Goal: Task Accomplishment & Management: Manage account settings

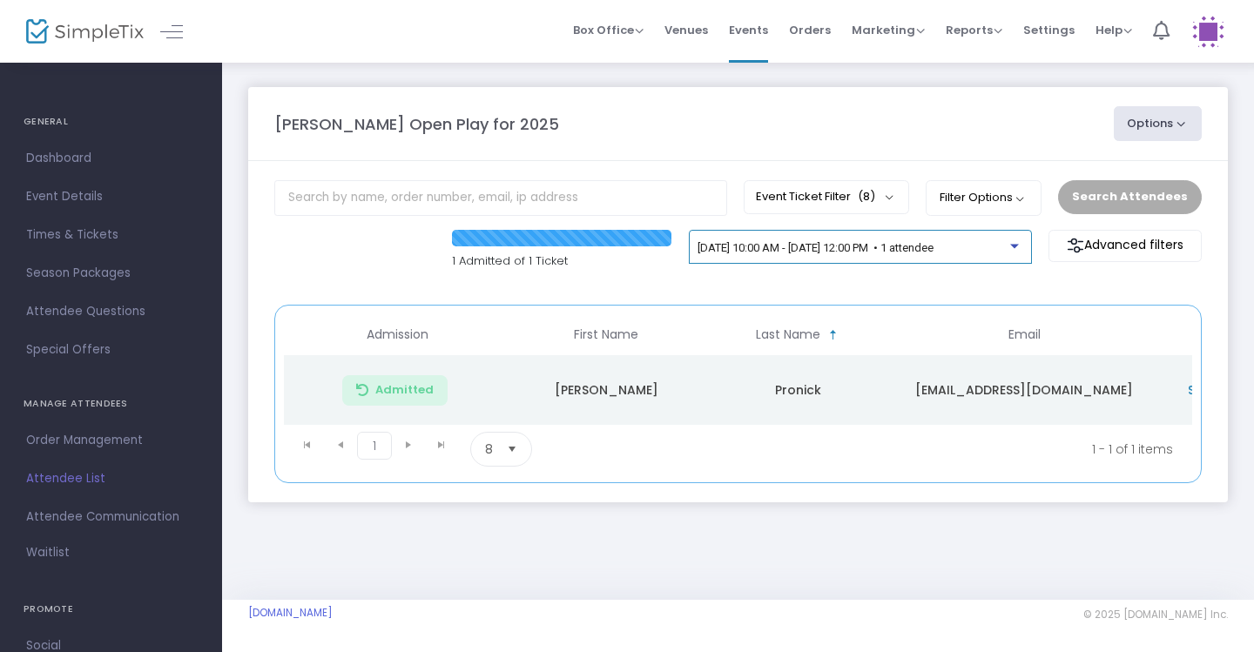
click at [1013, 244] on div at bounding box center [1016, 241] width 12 height 13
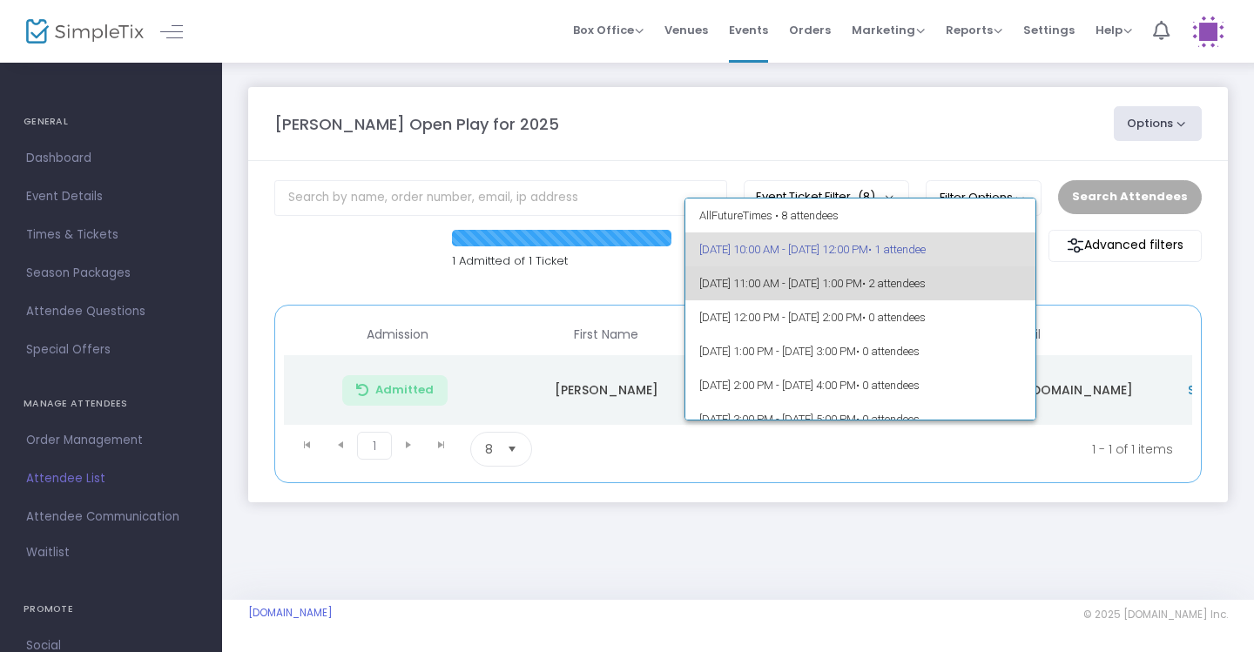
click at [985, 274] on span "9/24/2025 @ 11:00 AM - 9/24/2025 @ 1:00 PM • 2 attendees" at bounding box center [860, 284] width 323 height 34
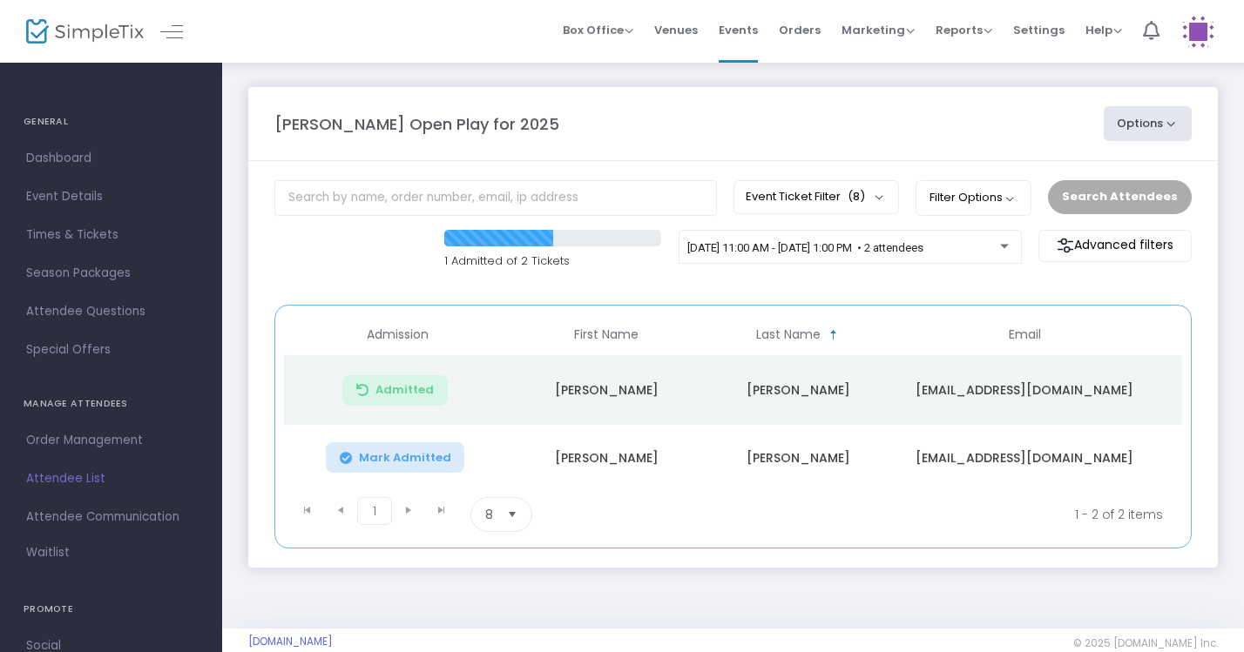
click at [1002, 246] on body "Processing... please wait Box Office Sell Tickets Bookings Sell Season Pass Ven…" at bounding box center [622, 326] width 1244 height 652
click at [435, 466] on button "Mark Admitted" at bounding box center [395, 457] width 139 height 30
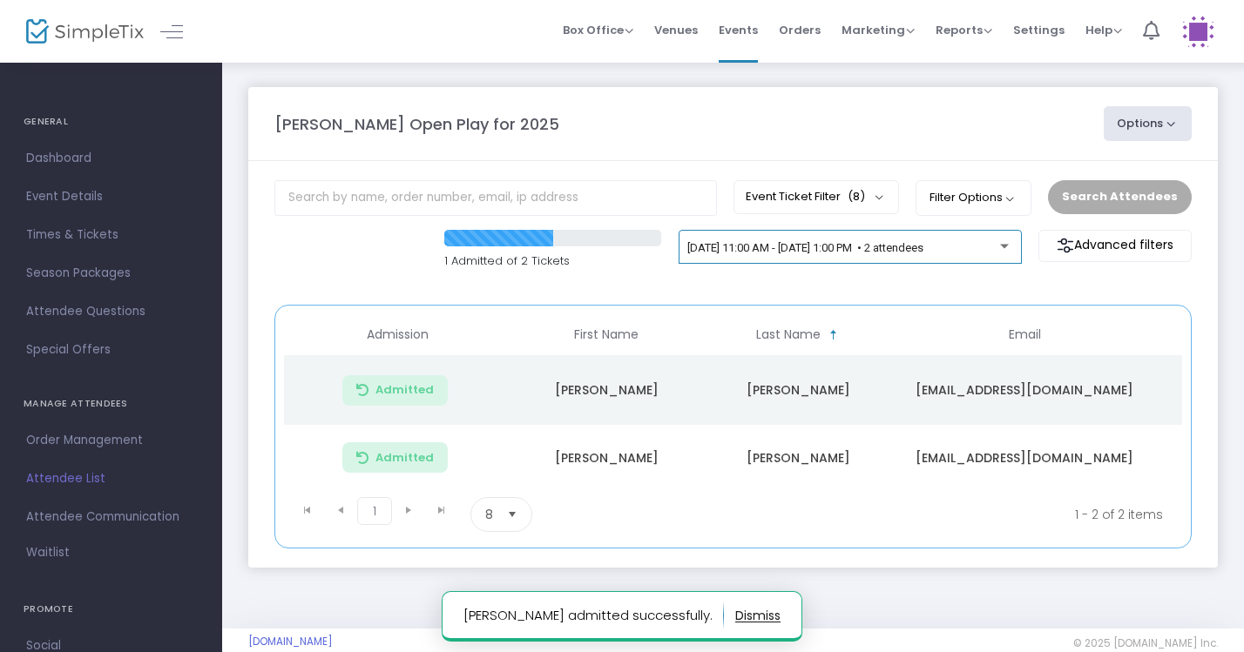
click at [904, 247] on span "[DATE] 11:00 AM - [DATE] 1:00 PM • 2 attendees" at bounding box center [805, 247] width 236 height 13
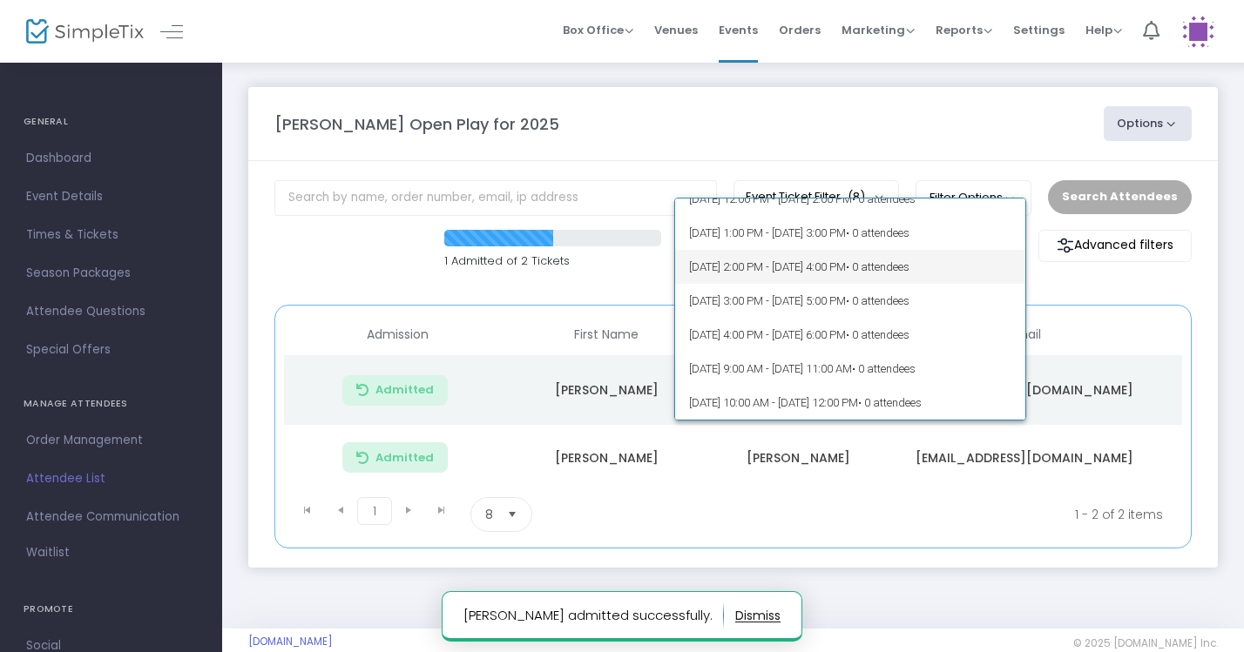
scroll to position [93, 0]
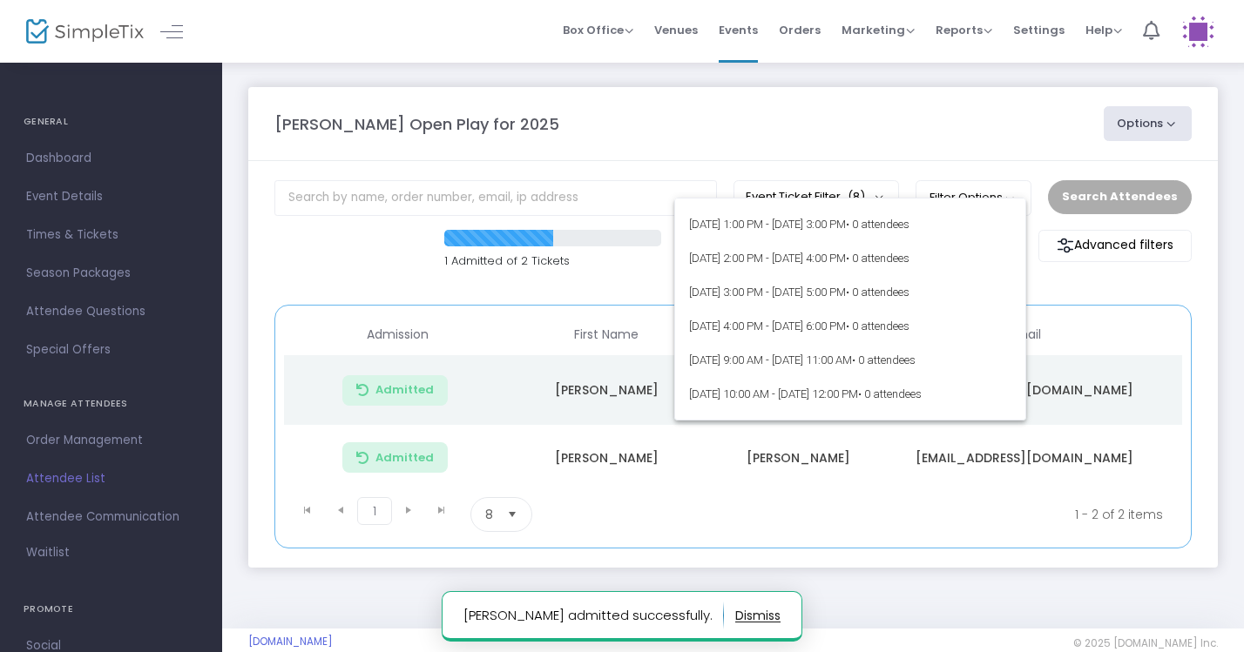
click at [954, 138] on div at bounding box center [622, 326] width 1244 height 652
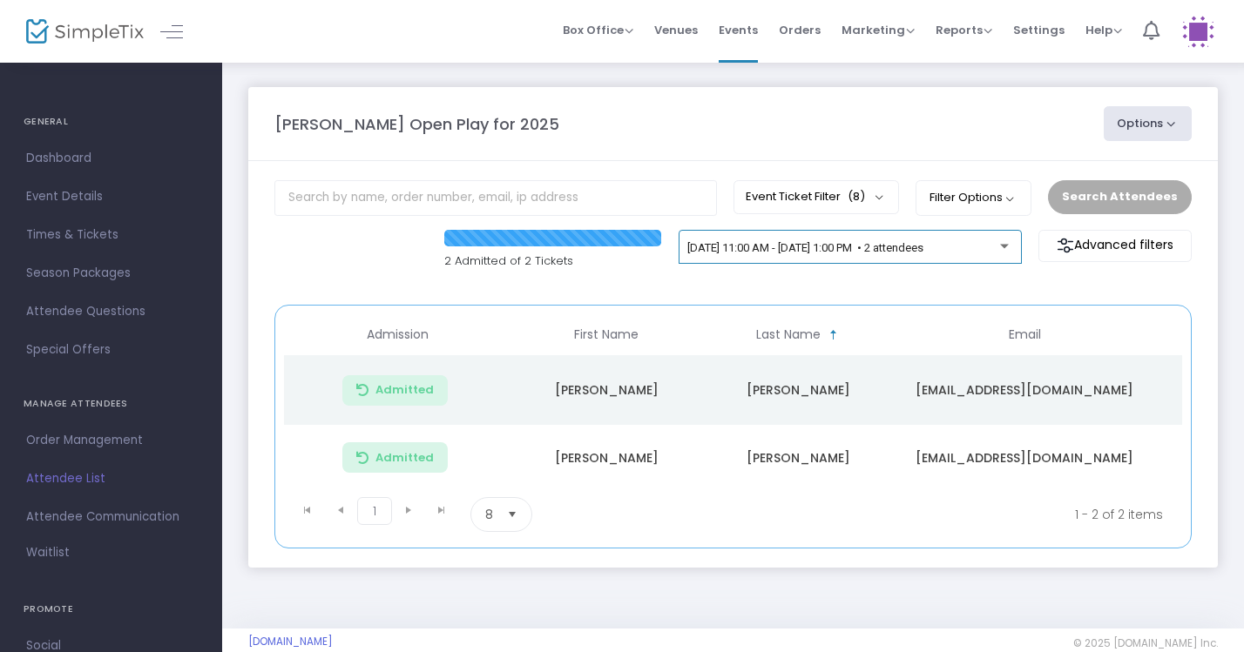
click at [923, 246] on span "9/24/2025 @ 11:00 AM - 9/24/2025 @ 1:00 PM • 2 attendees" at bounding box center [805, 247] width 236 height 13
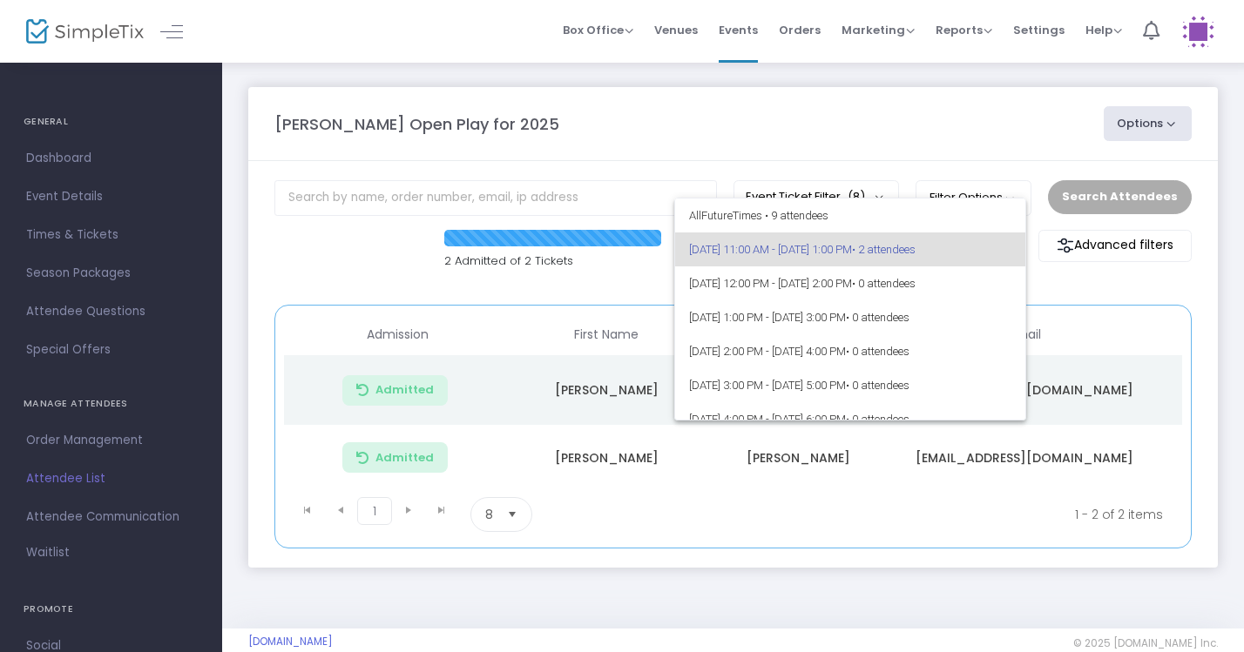
click at [874, 131] on div at bounding box center [622, 326] width 1244 height 652
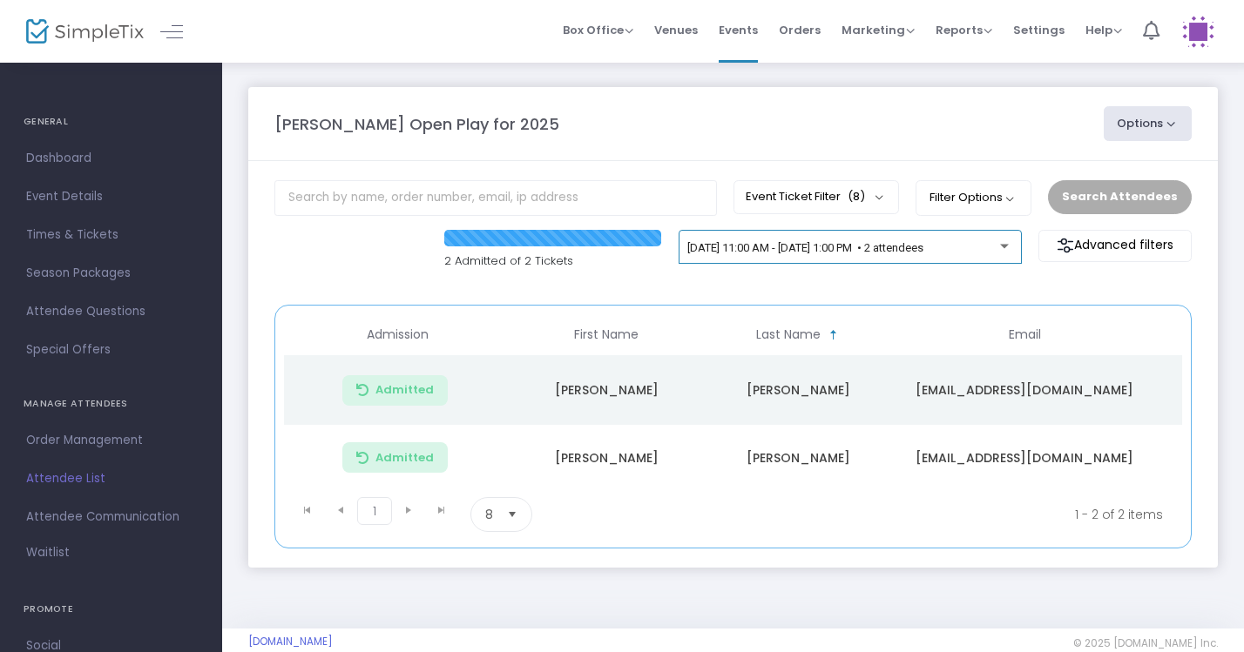
click at [960, 260] on div "[DATE] 11:00 AM - [DATE] 1:00 PM • 2 attendees" at bounding box center [849, 251] width 325 height 24
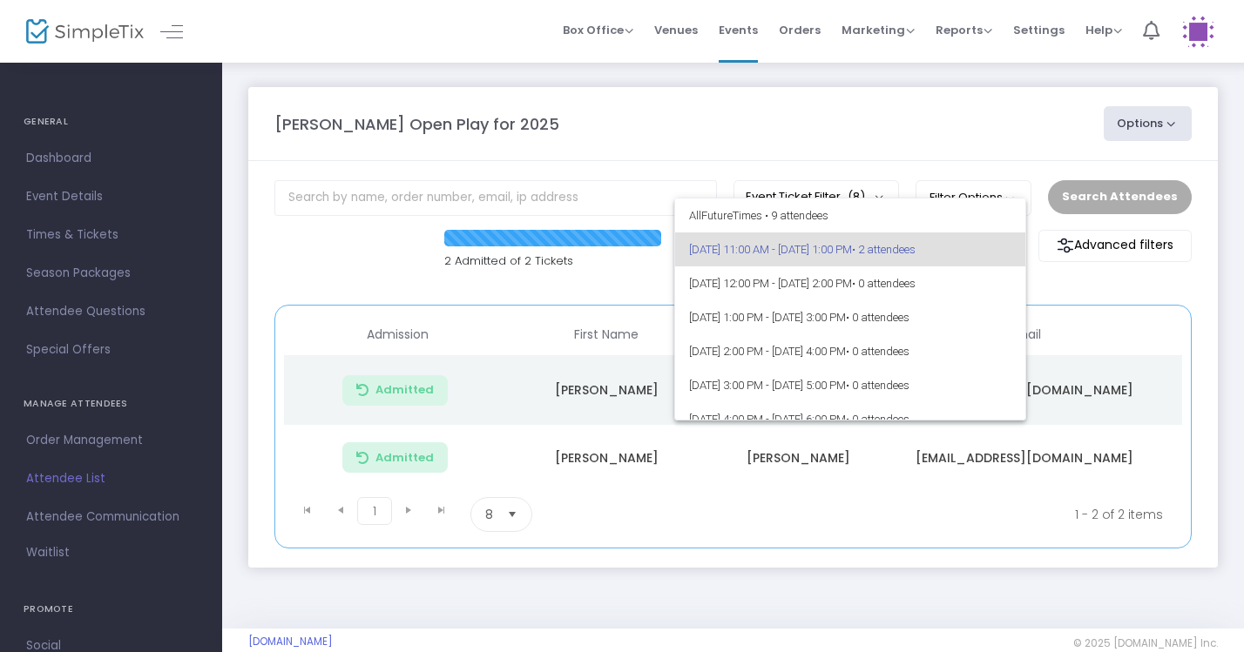
click at [869, 121] on div at bounding box center [622, 326] width 1244 height 652
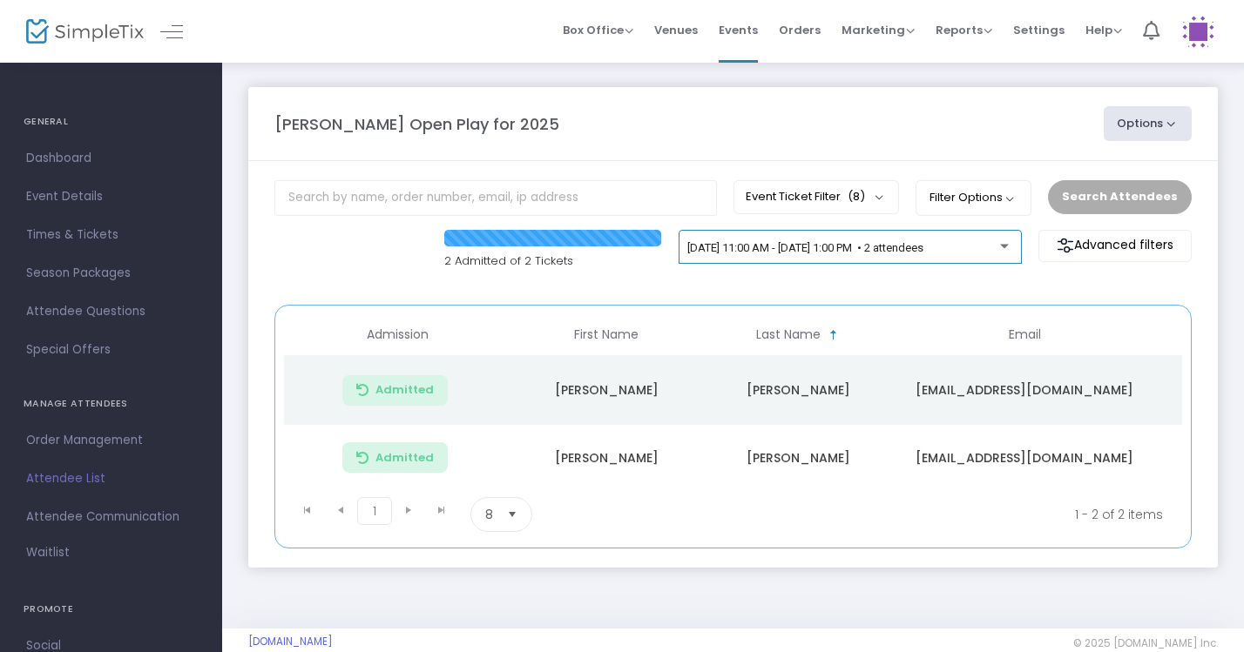
click at [991, 258] on div "[DATE] 11:00 AM - [DATE] 1:00 PM • 2 attendees" at bounding box center [849, 251] width 325 height 24
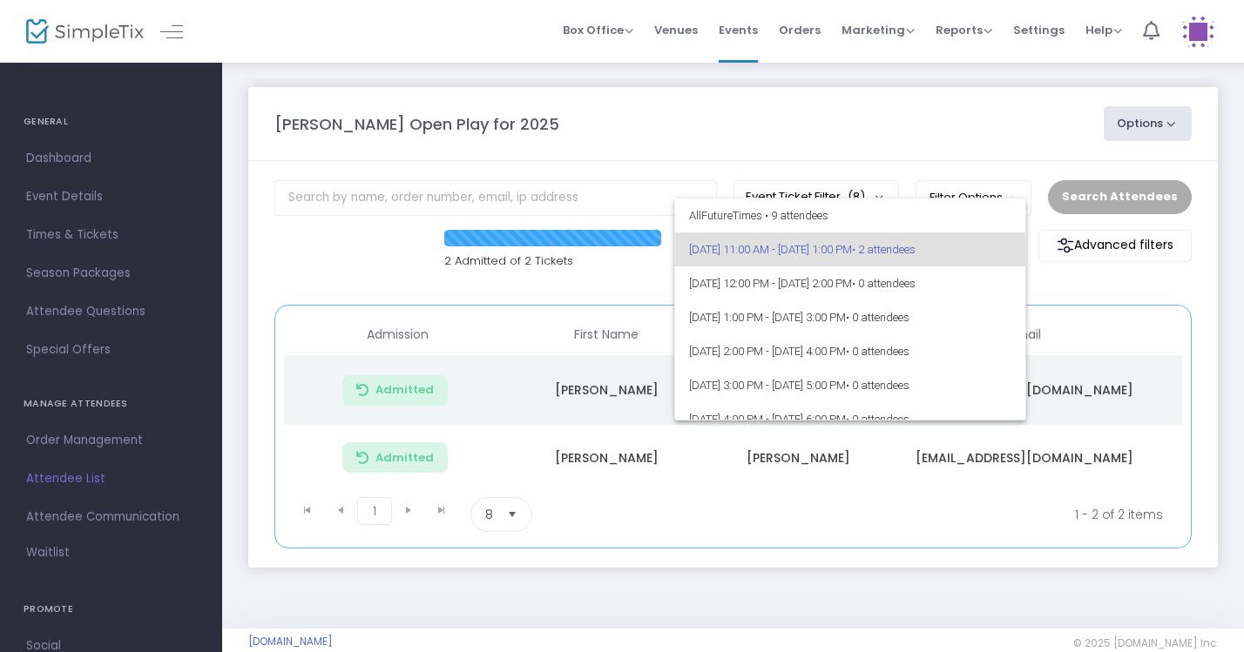
click at [917, 165] on div at bounding box center [622, 326] width 1244 height 652
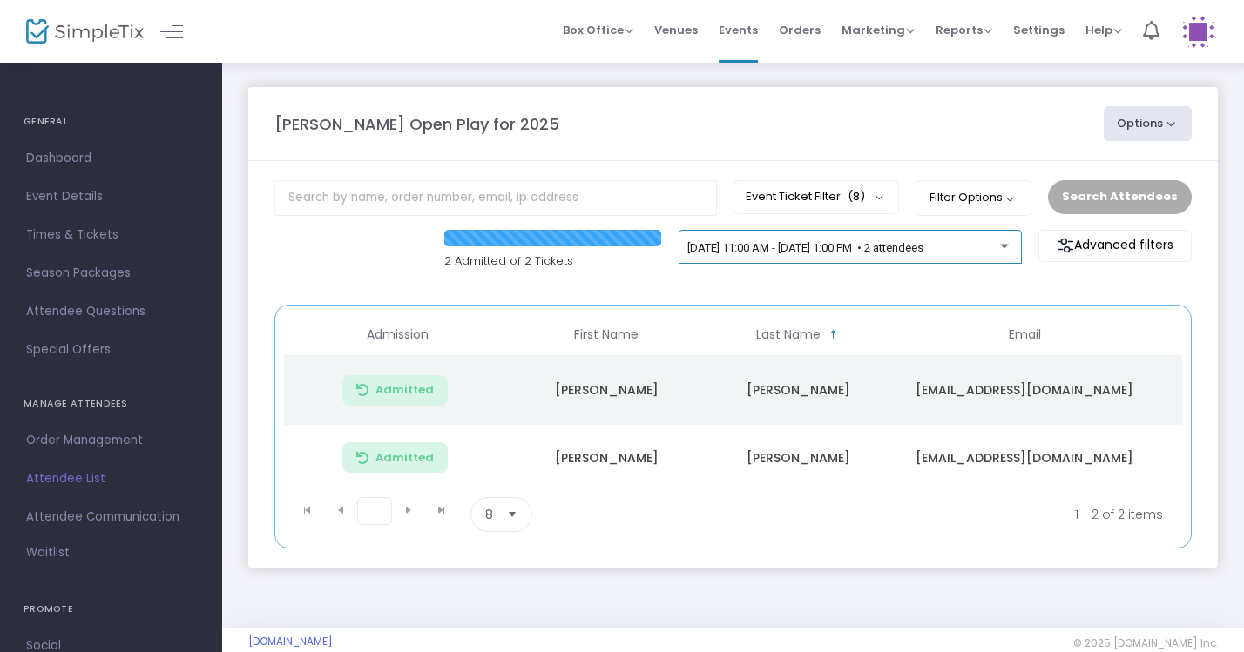
click at [989, 240] on div "[DATE] 11:00 AM - [DATE] 1:00 PM • 2 attendees" at bounding box center [849, 251] width 325 height 24
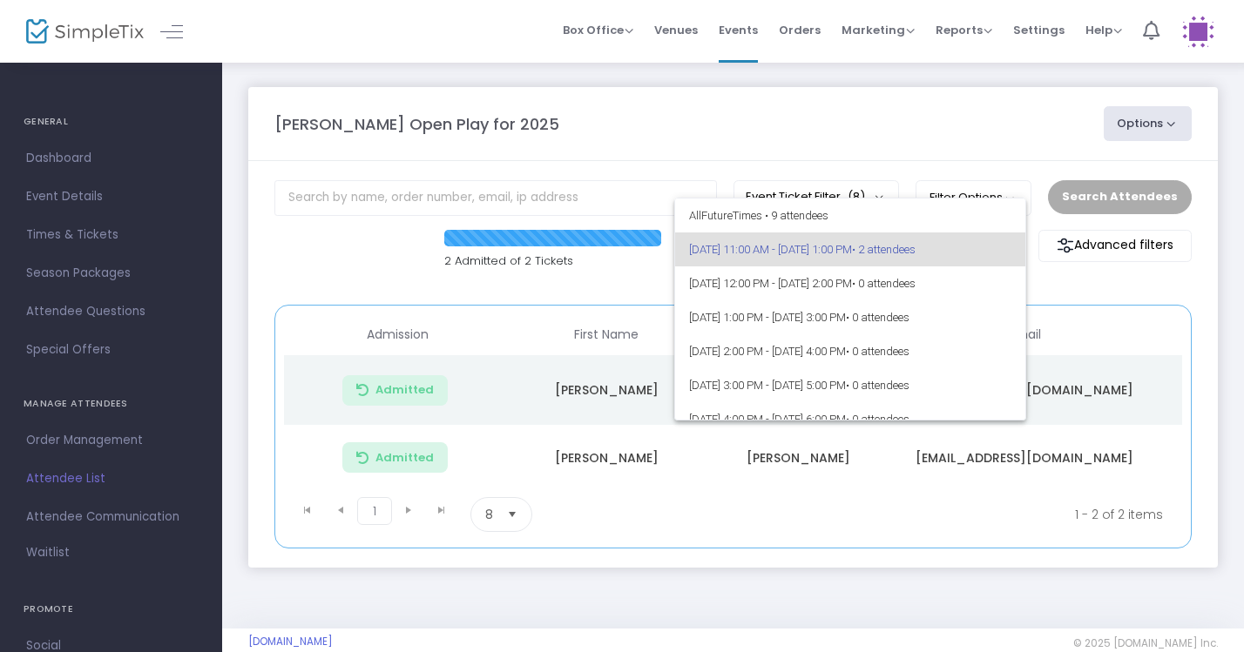
click at [961, 132] on div at bounding box center [622, 326] width 1244 height 652
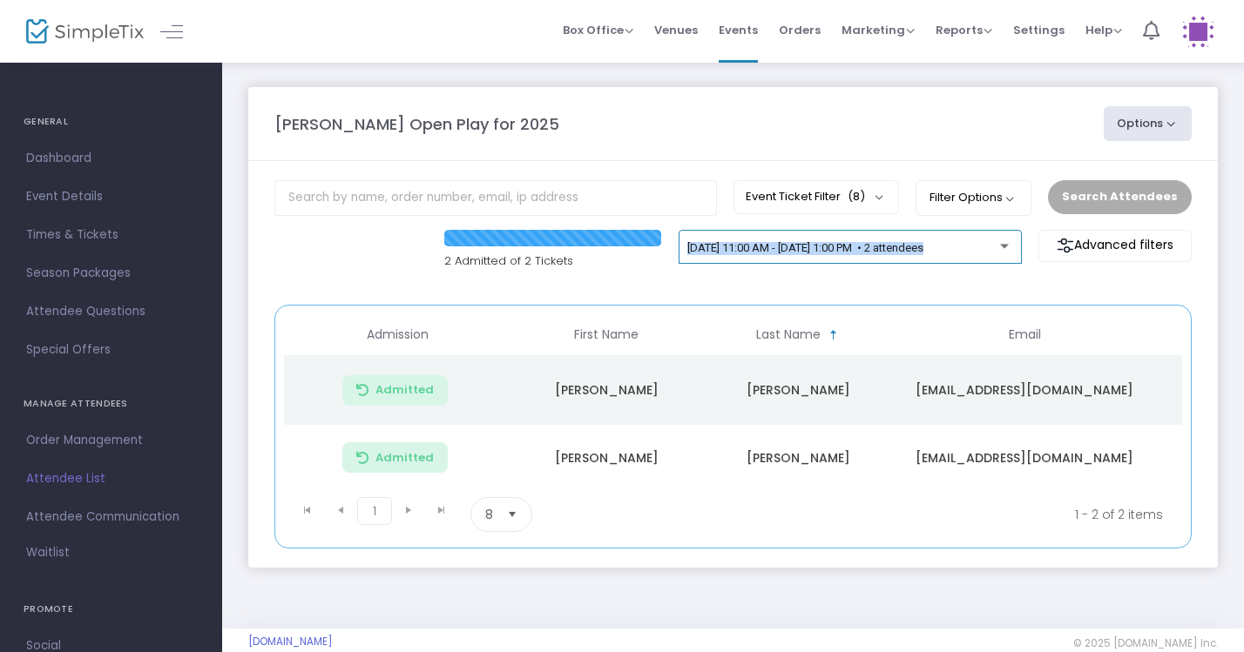
drag, startPoint x: 935, startPoint y: 265, endPoint x: 935, endPoint y: 256, distance: 8.8
click at [937, 256] on div "[DATE] 11:00 AM - [DATE] 1:00 PM • 2 attendees" at bounding box center [849, 255] width 343 height 50
click at [935, 256] on div "[DATE] 11:00 AM - [DATE] 1:00 PM • 2 attendees" at bounding box center [849, 251] width 325 height 24
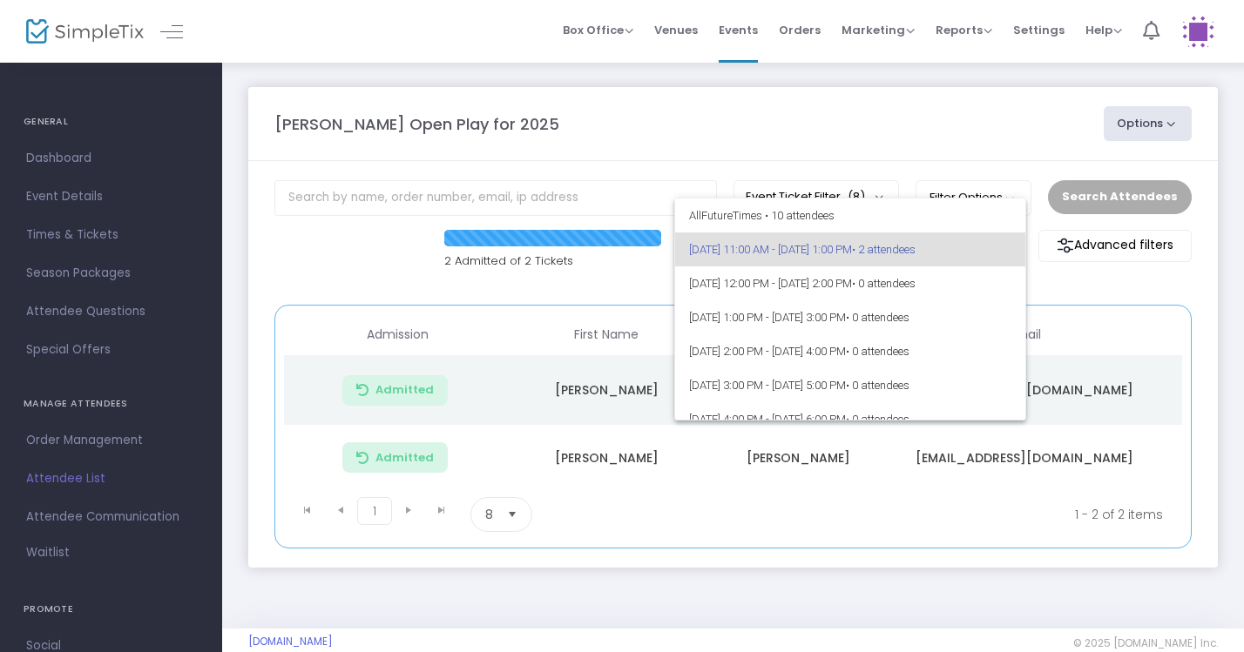
click at [919, 143] on div at bounding box center [622, 326] width 1244 height 652
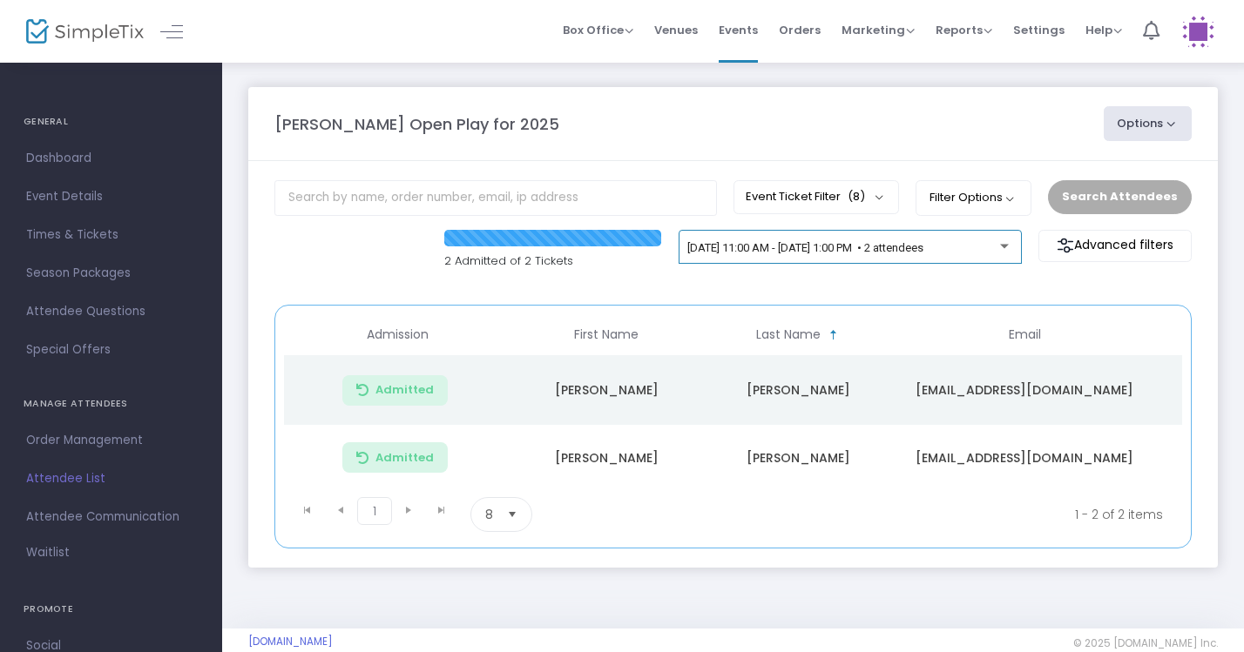
click at [912, 261] on div "[DATE] 11:00 AM - [DATE] 1:00 PM • 2 attendees" at bounding box center [849, 251] width 325 height 24
click at [923, 248] on span "[DATE] 11:00 AM - [DATE] 1:00 PM • 2 attendees" at bounding box center [805, 247] width 236 height 13
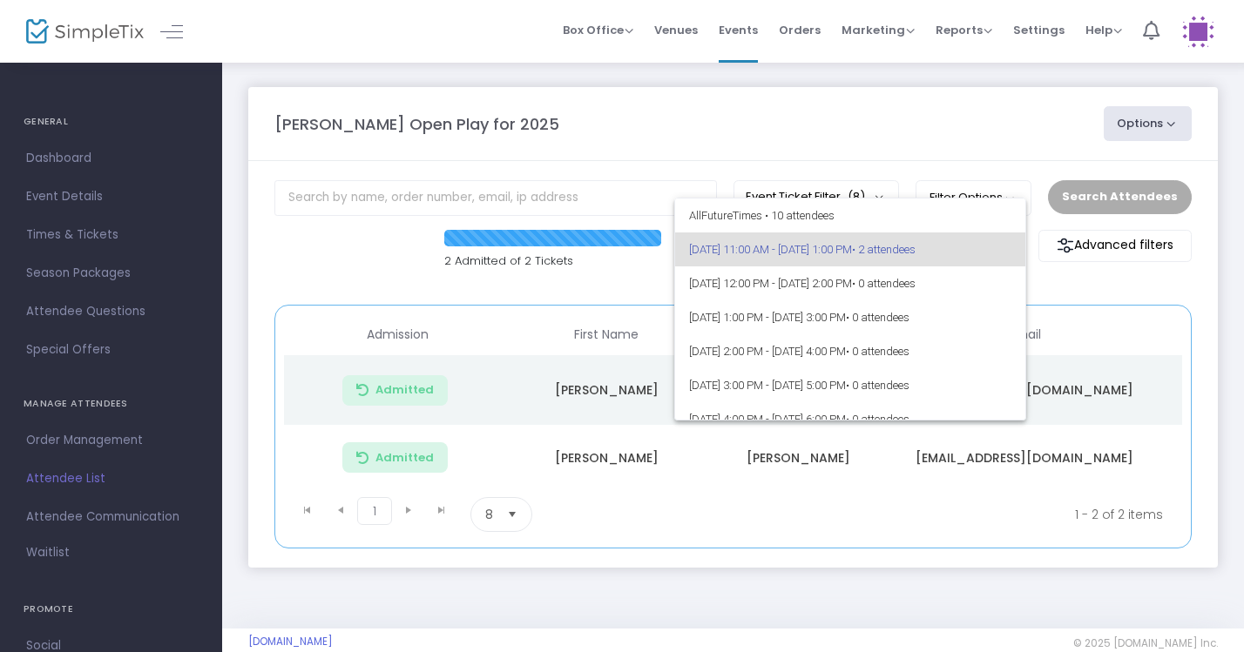
click at [941, 131] on div at bounding box center [622, 326] width 1244 height 652
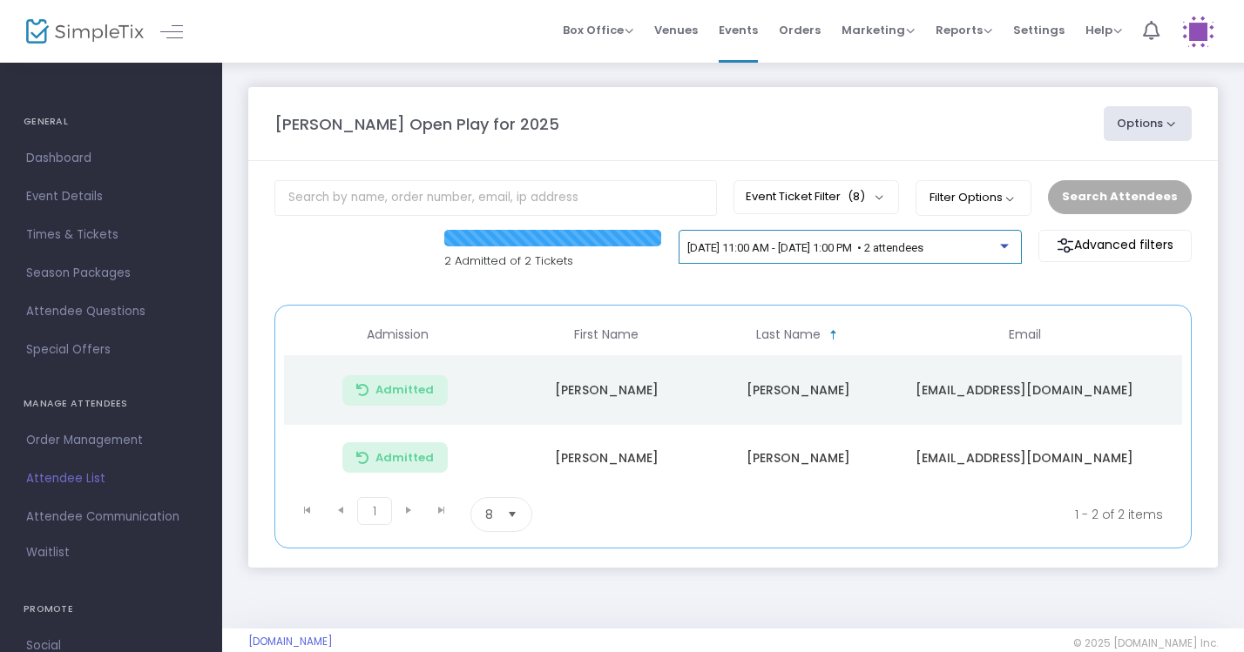
click at [923, 246] on span "[DATE] 11:00 AM - [DATE] 1:00 PM • 2 attendees" at bounding box center [805, 247] width 236 height 13
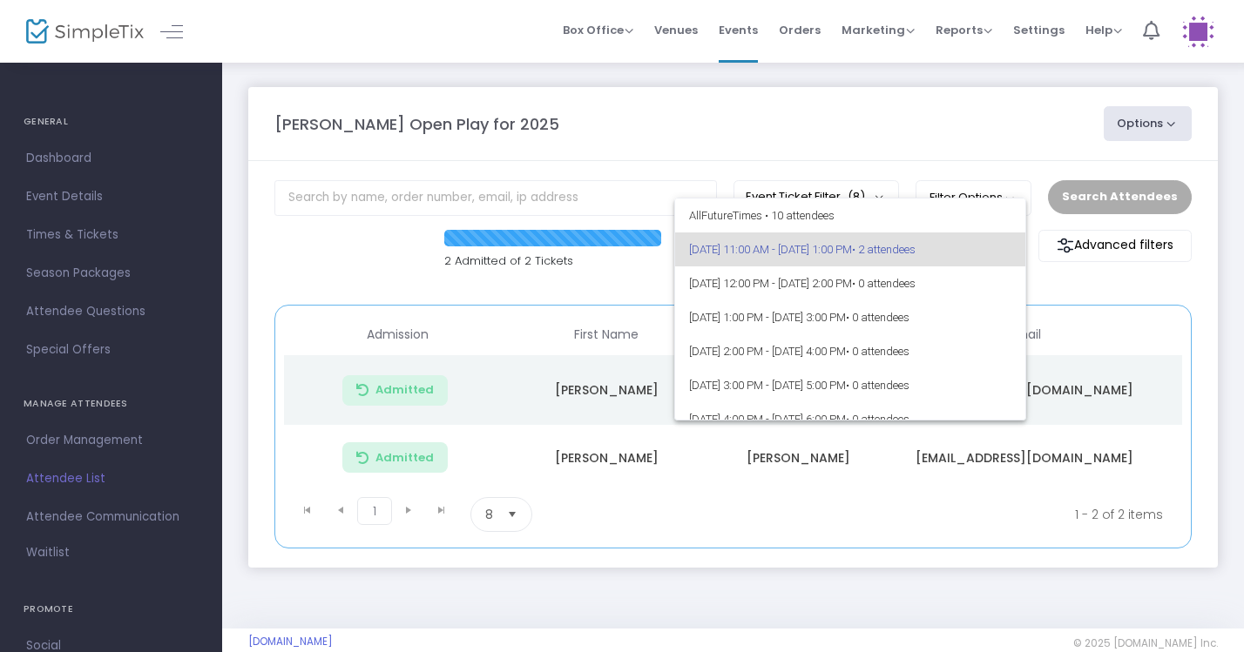
click at [895, 137] on div at bounding box center [622, 326] width 1244 height 652
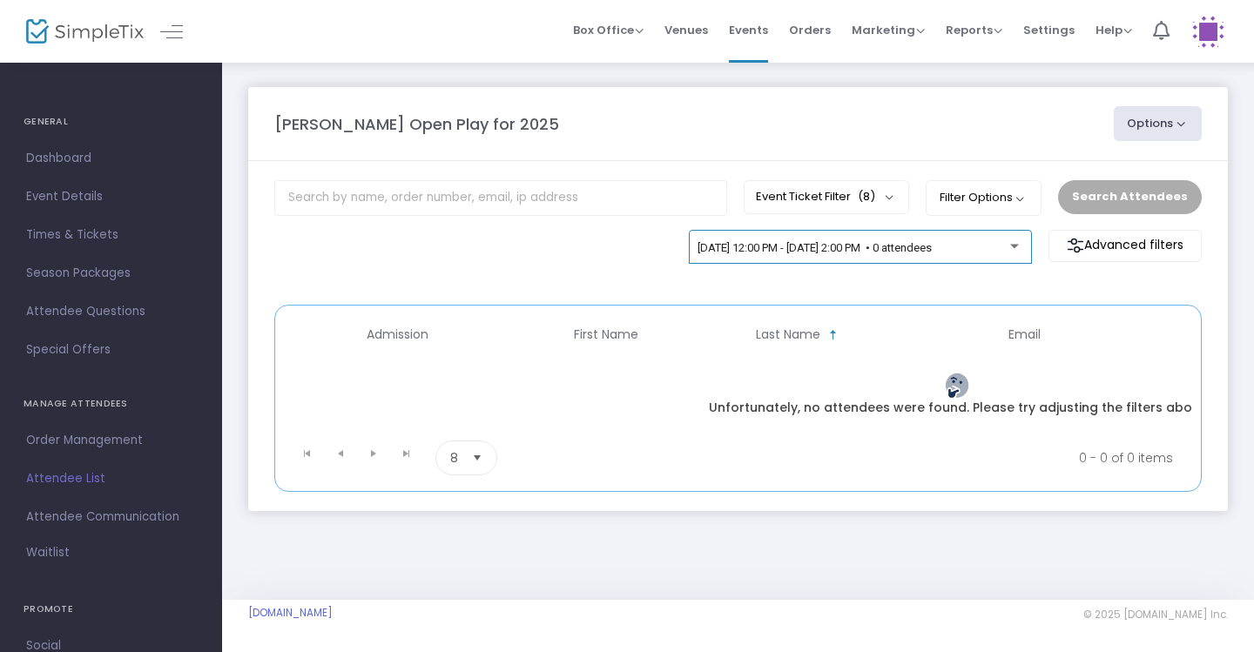
click at [907, 257] on div "[DATE] 12:00 PM - [DATE] 2:00 PM • 0 attendees" at bounding box center [860, 251] width 325 height 24
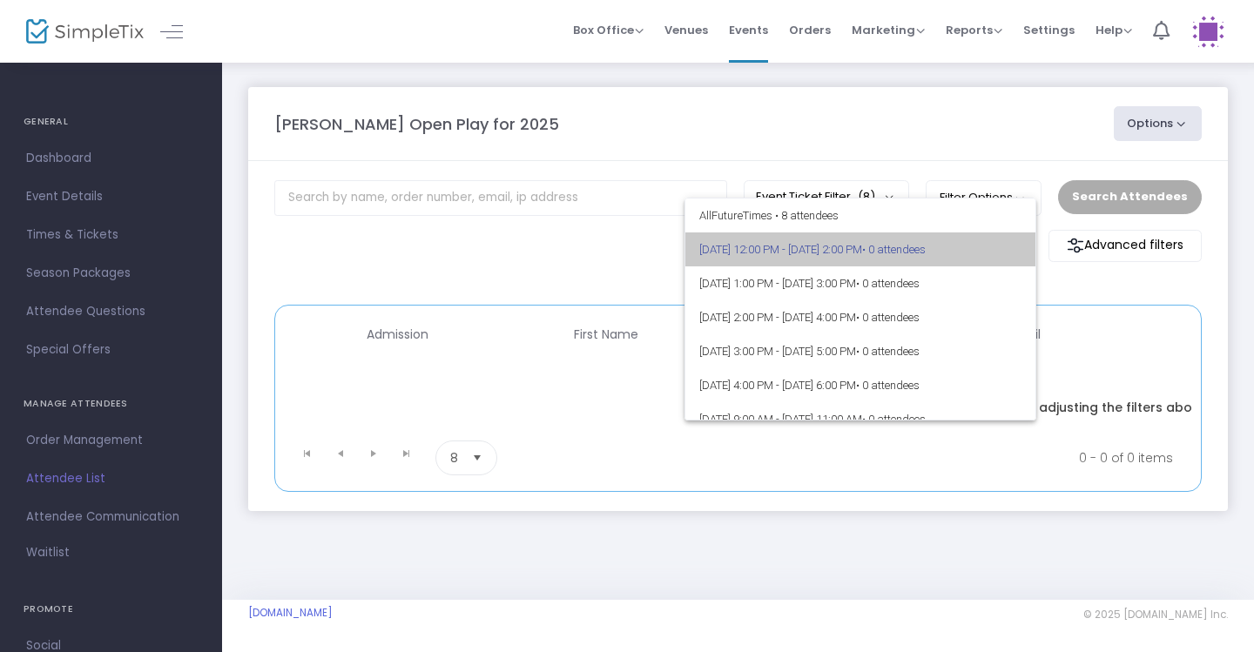
click at [907, 257] on span "[DATE] 12:00 PM - [DATE] 2:00 PM • 0 attendees" at bounding box center [860, 250] width 323 height 34
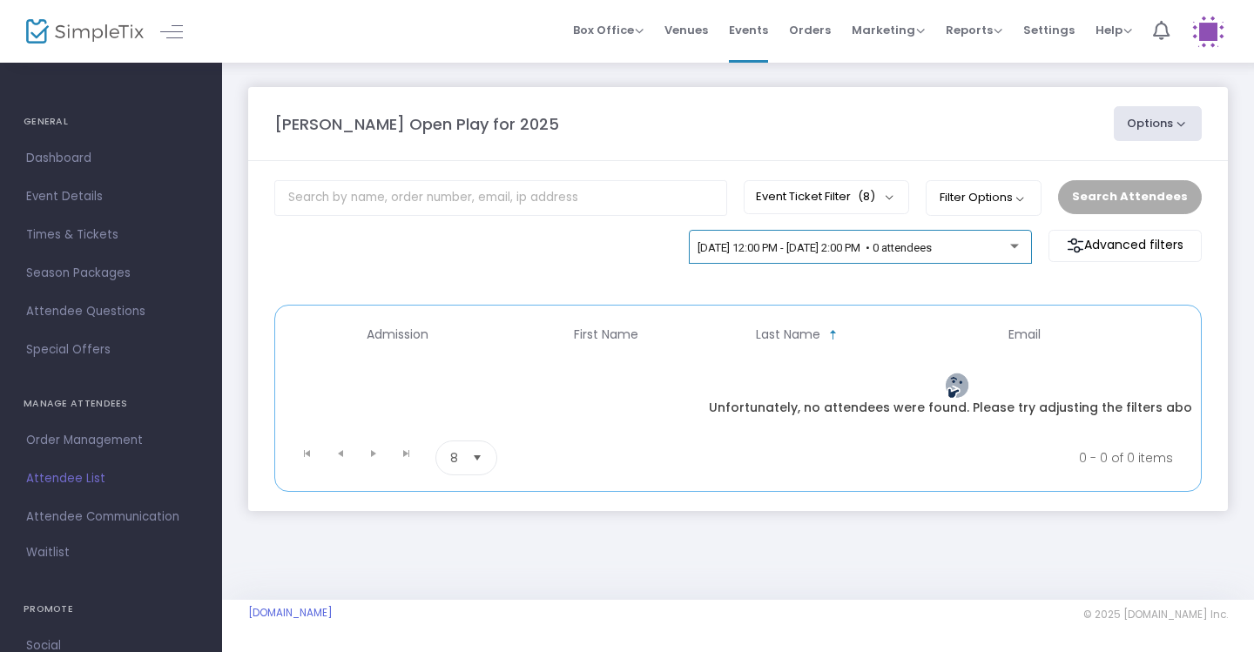
click at [907, 257] on div "[DATE] 12:00 PM - [DATE] 2:00 PM • 0 attendees" at bounding box center [860, 251] width 325 height 24
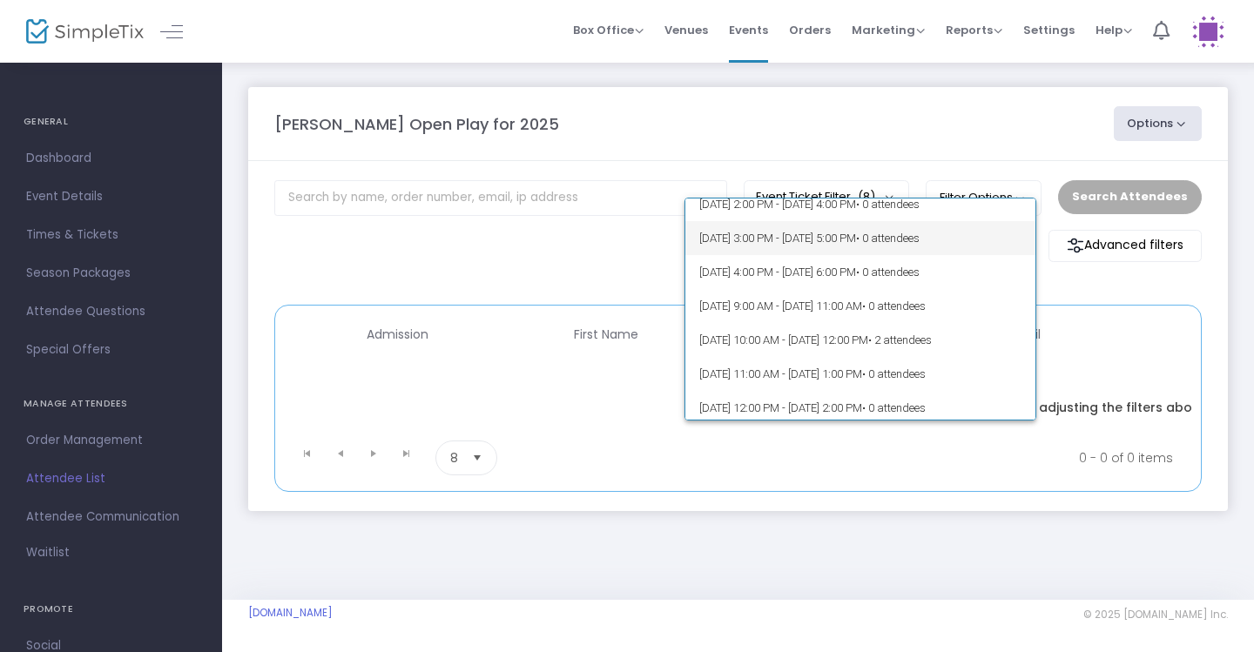
scroll to position [395, 0]
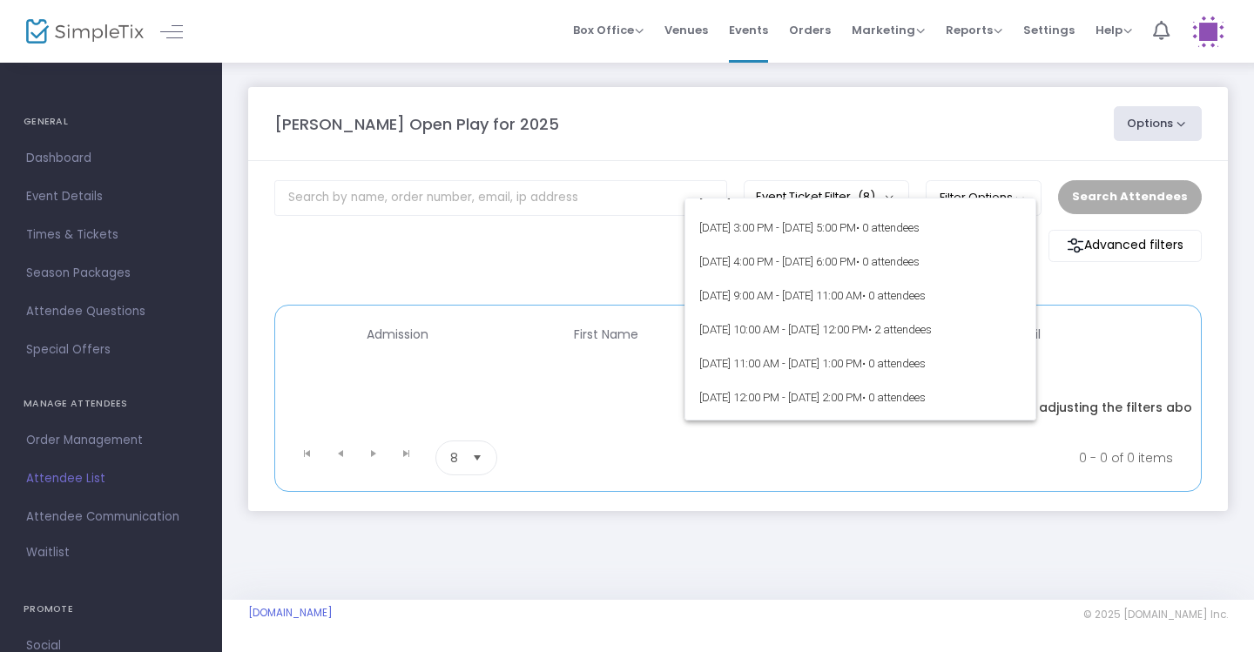
click at [805, 104] on div at bounding box center [627, 326] width 1254 height 652
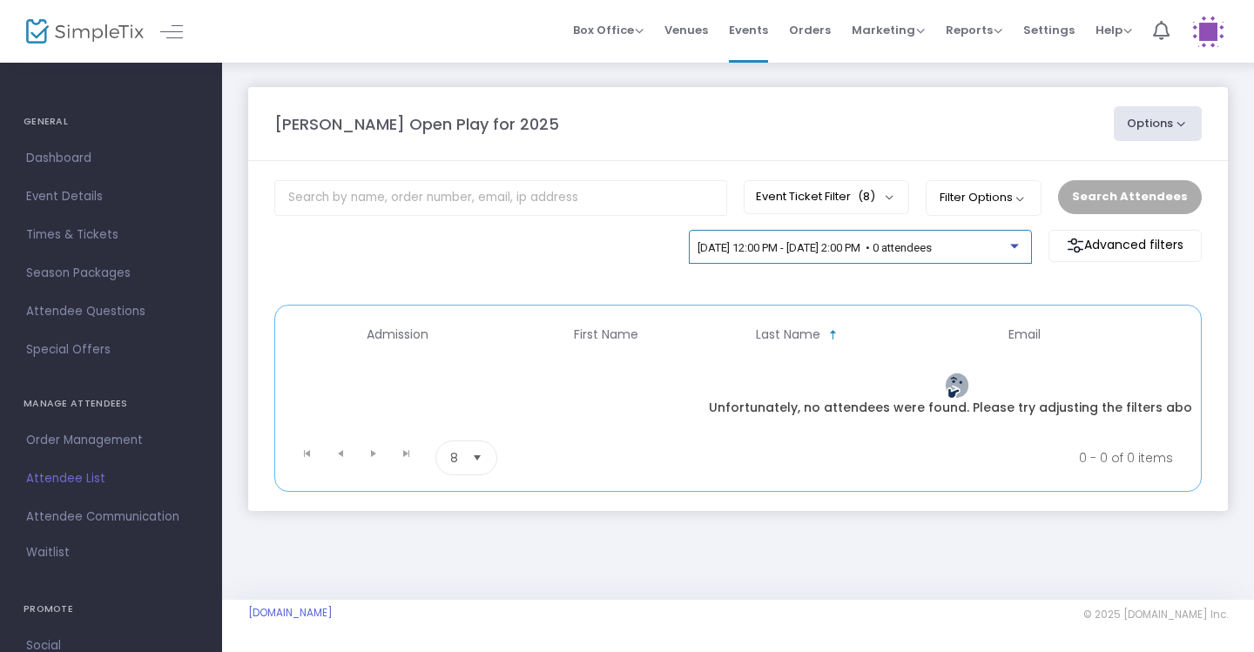
click at [932, 251] on span "[DATE] 12:00 PM - [DATE] 2:00 PM • 0 attendees" at bounding box center [815, 247] width 234 height 13
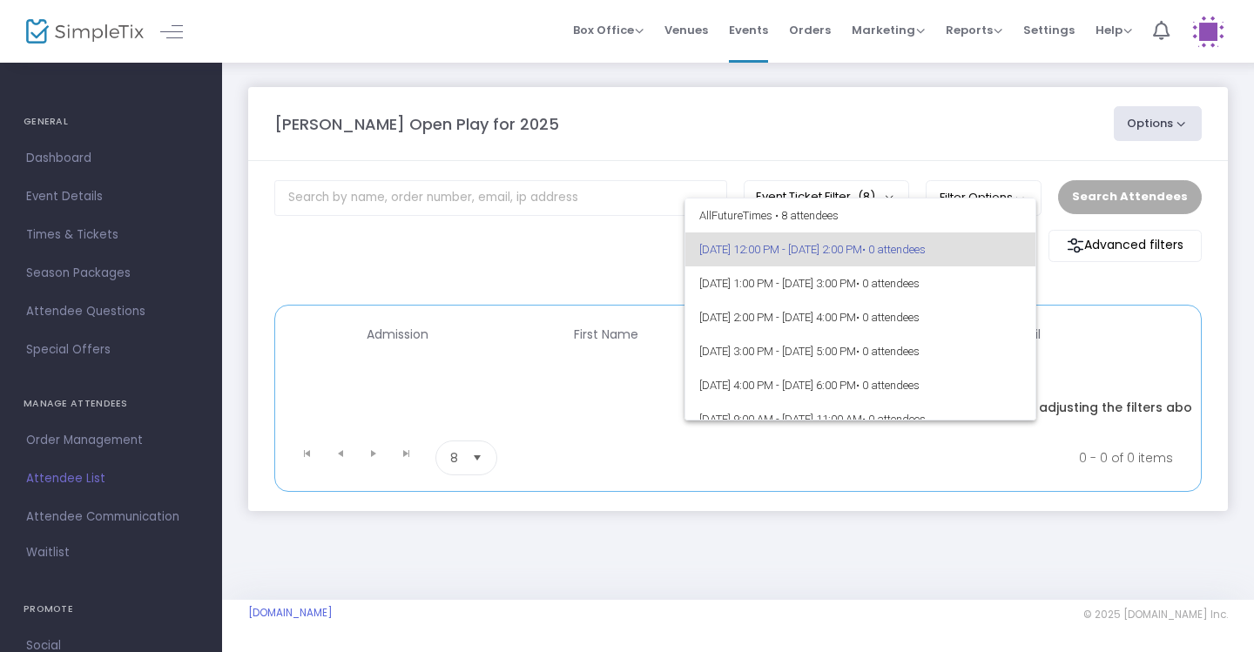
click at [957, 102] on div at bounding box center [627, 326] width 1254 height 652
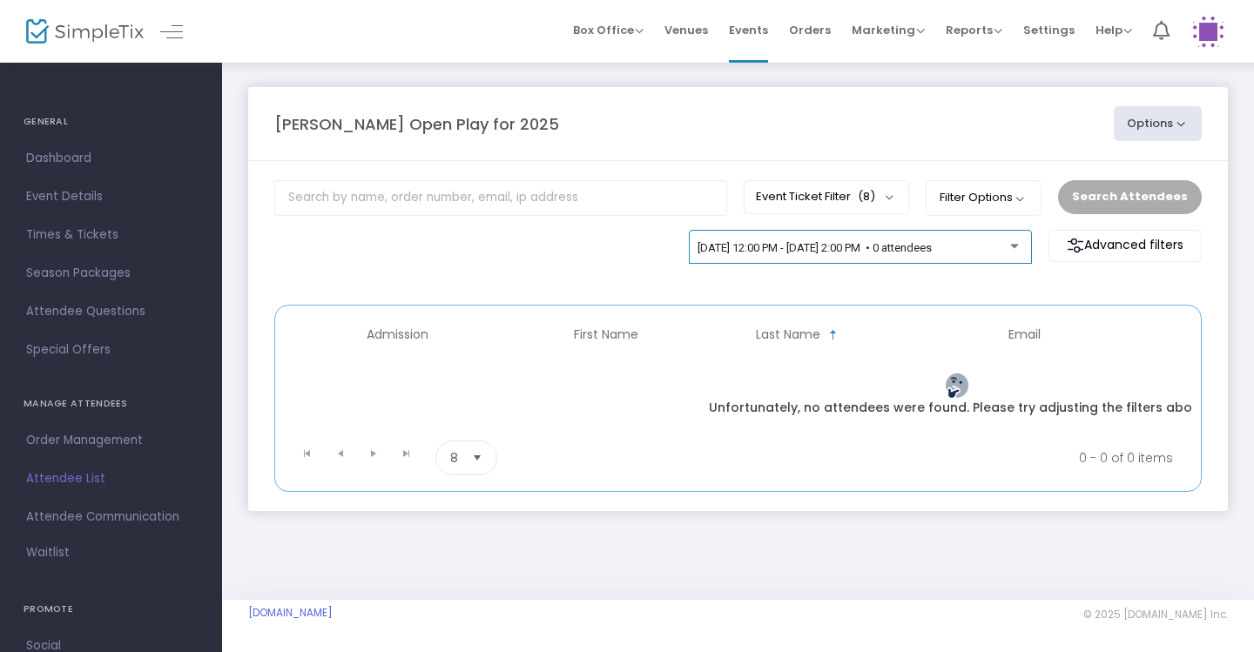
click at [1007, 263] on div "[DATE] 12:00 PM - [DATE] 2:00 PM • 0 attendees" at bounding box center [860, 251] width 325 height 24
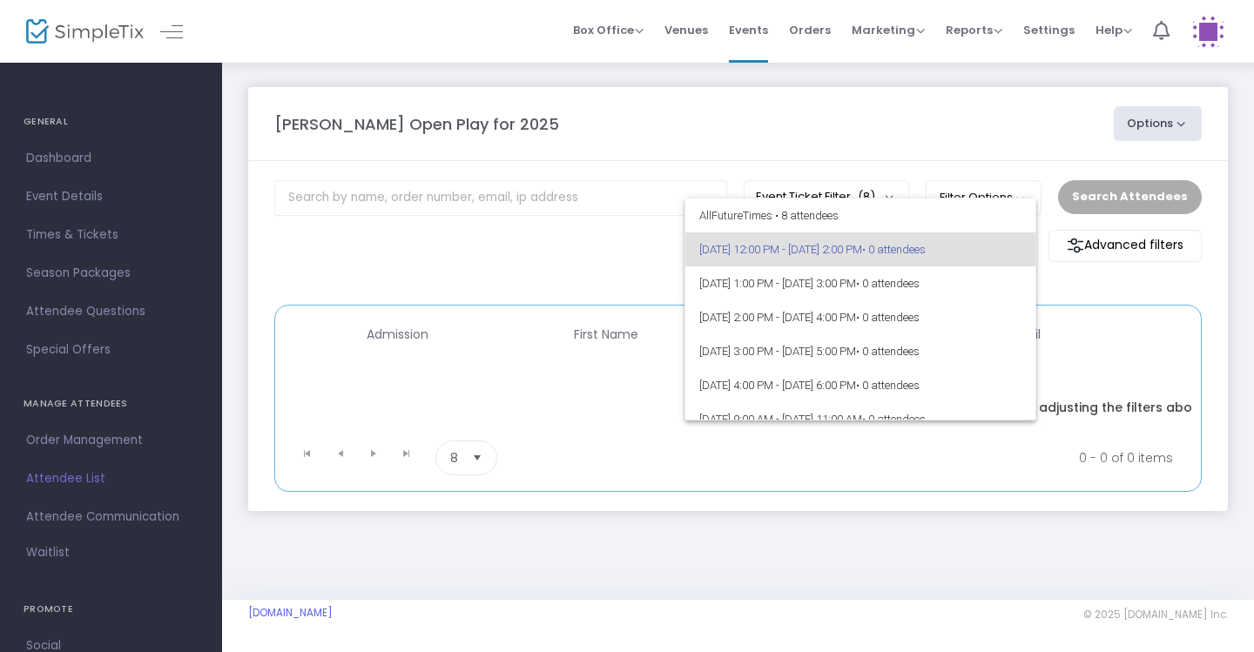
click at [1007, 263] on span "9/24/2025 @ 12:00 PM - 9/24/2025 @ 2:00 PM • 0 attendees" at bounding box center [860, 250] width 323 height 34
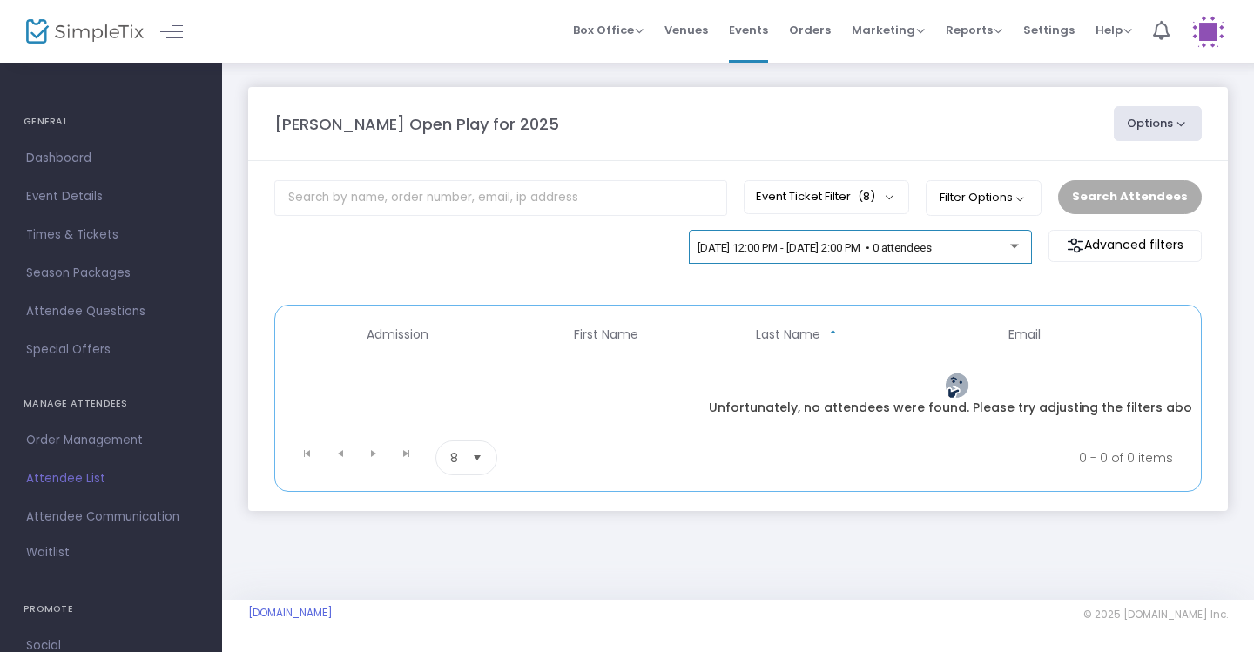
click at [1007, 263] on div "[DATE] 12:00 PM - [DATE] 2:00 PM • 0 attendees" at bounding box center [860, 251] width 325 height 24
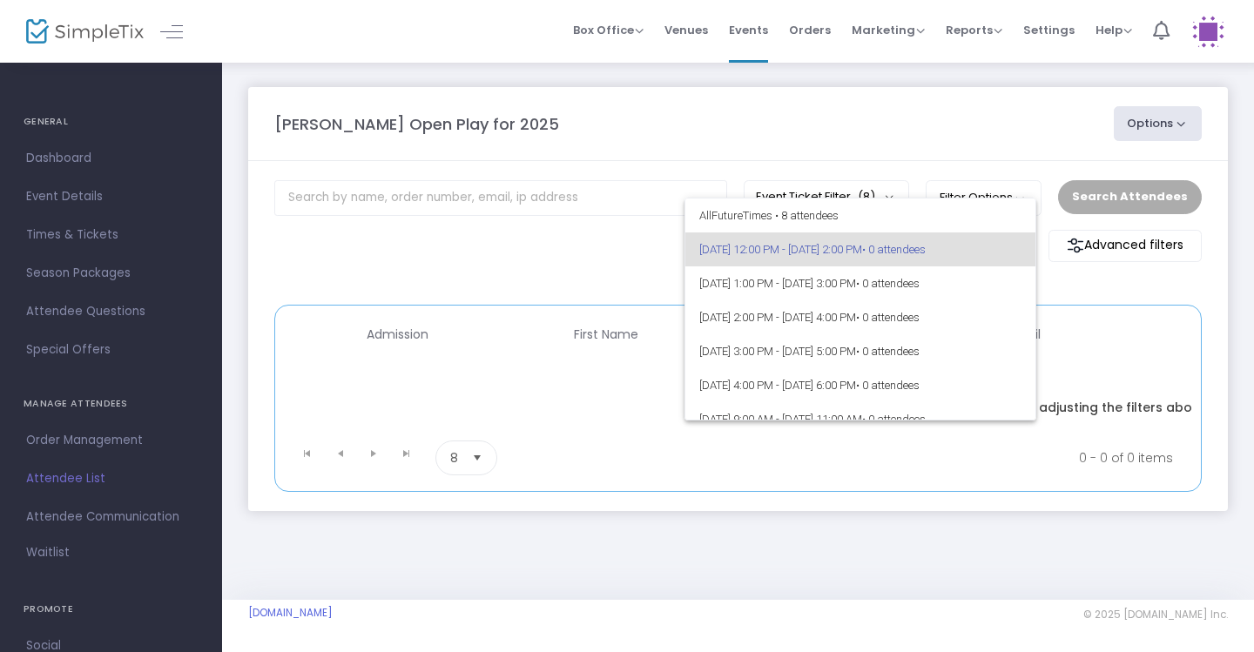
click at [991, 153] on div at bounding box center [627, 326] width 1254 height 652
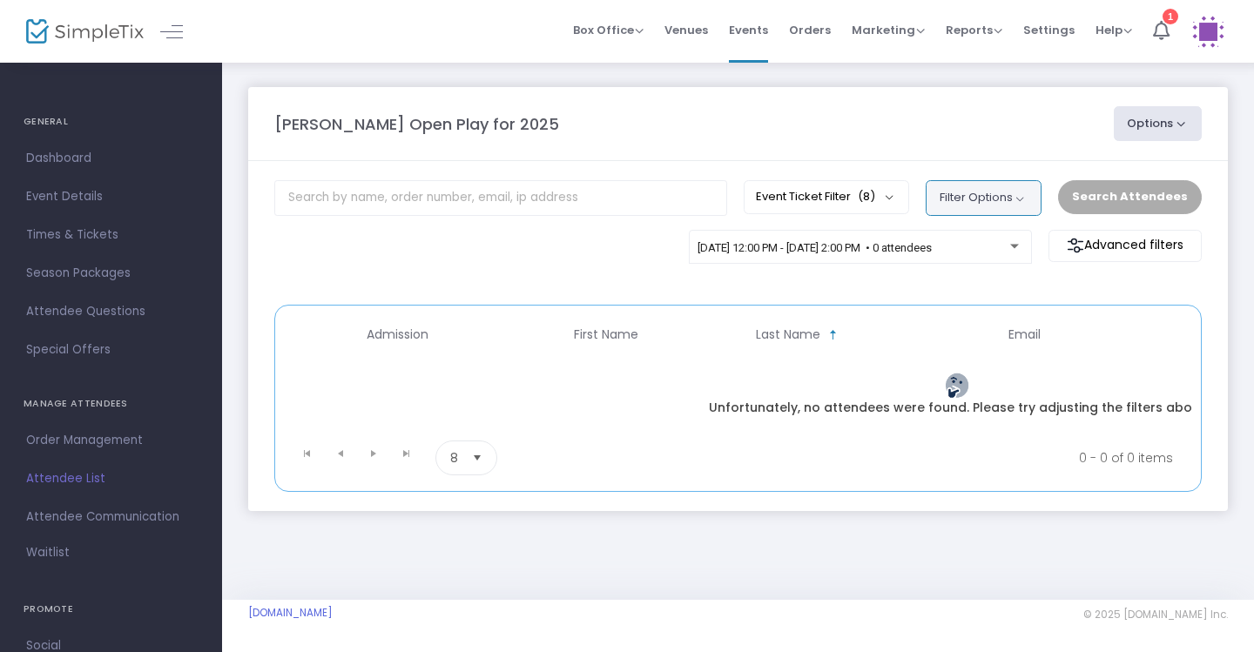
click at [1011, 209] on button "Filter Options" at bounding box center [984, 197] width 116 height 35
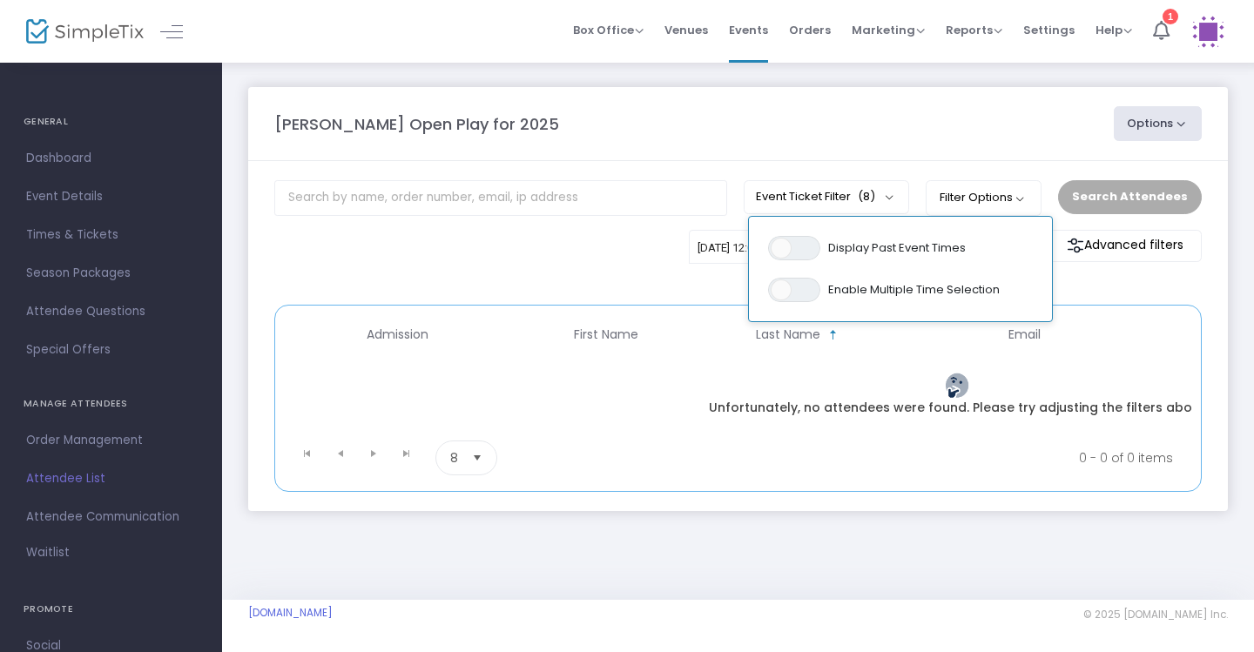
click at [832, 145] on m-panel-header "[PERSON_NAME] Open Play for 2025 Options Export List Print Name Tags Export to …" at bounding box center [738, 124] width 980 height 74
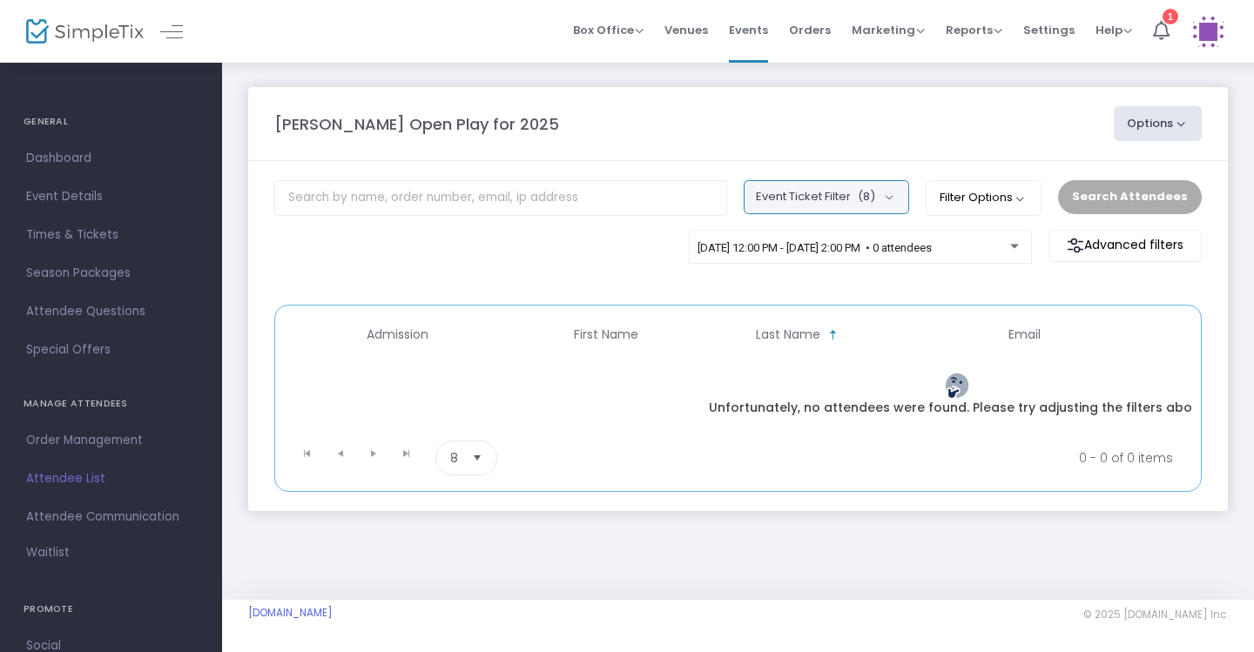
click at [836, 194] on button "Event Ticket Filter (8)" at bounding box center [826, 196] width 165 height 33
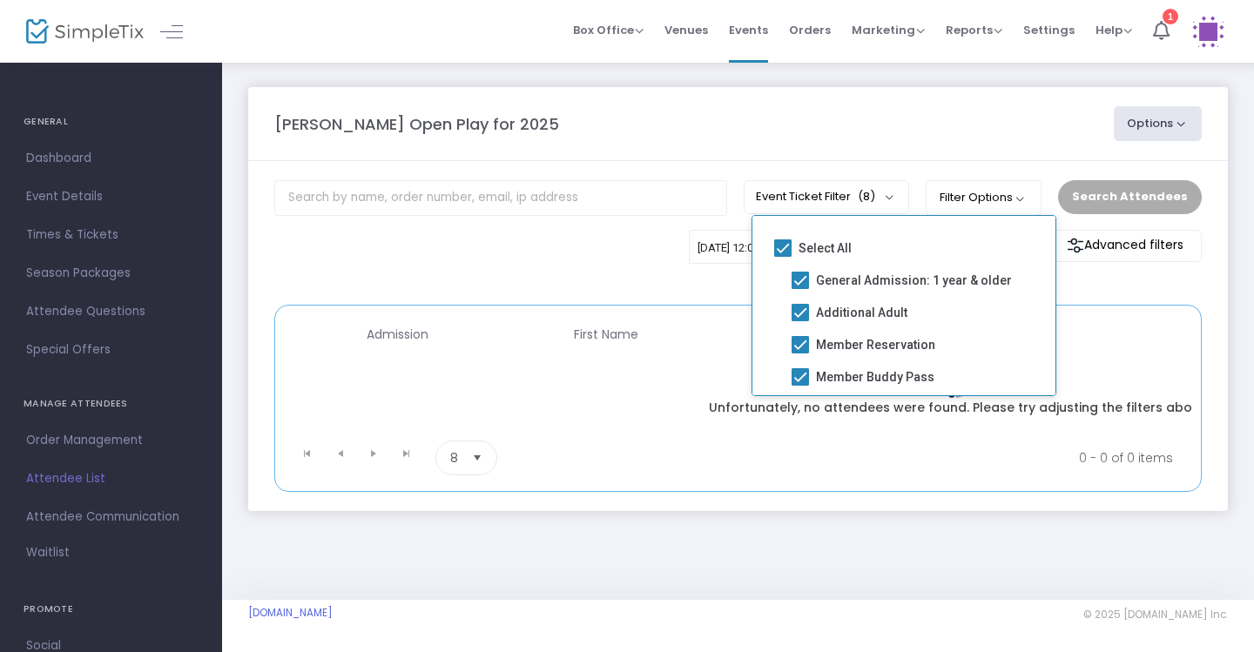
click at [1090, 287] on div "9/24/2025 @ 12:00 PM - 9/24/2025 @ 2:00 PM • 0 attendees Advanced filters Promo…" at bounding box center [738, 259] width 945 height 58
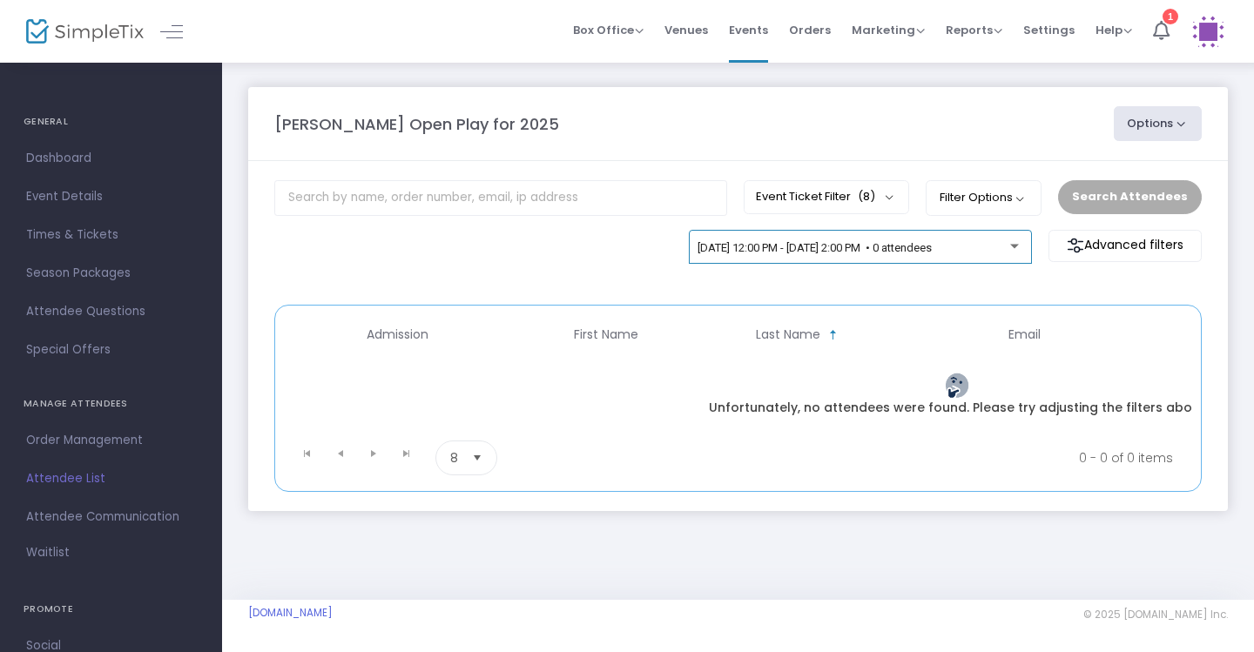
click at [1009, 246] on div "9/24/2025 @ 12:00 PM - 9/24/2025 @ 2:00 PM • 0 attendees" at bounding box center [854, 248] width 313 height 13
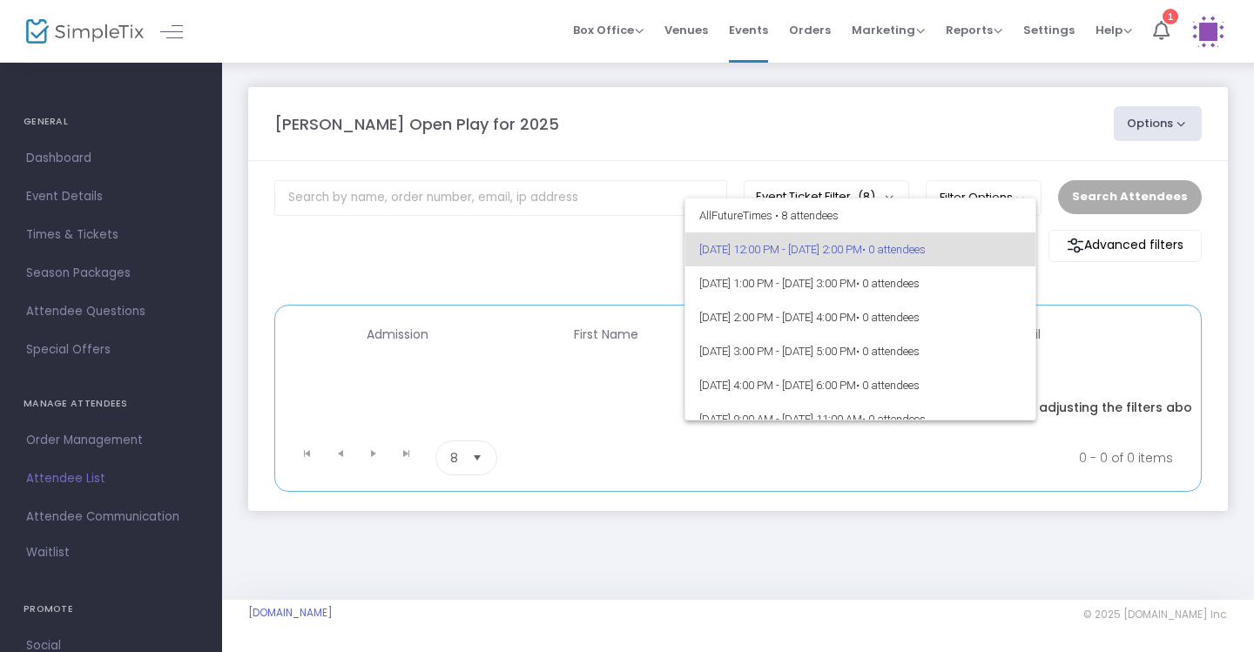
click at [1080, 285] on div at bounding box center [627, 326] width 1254 height 652
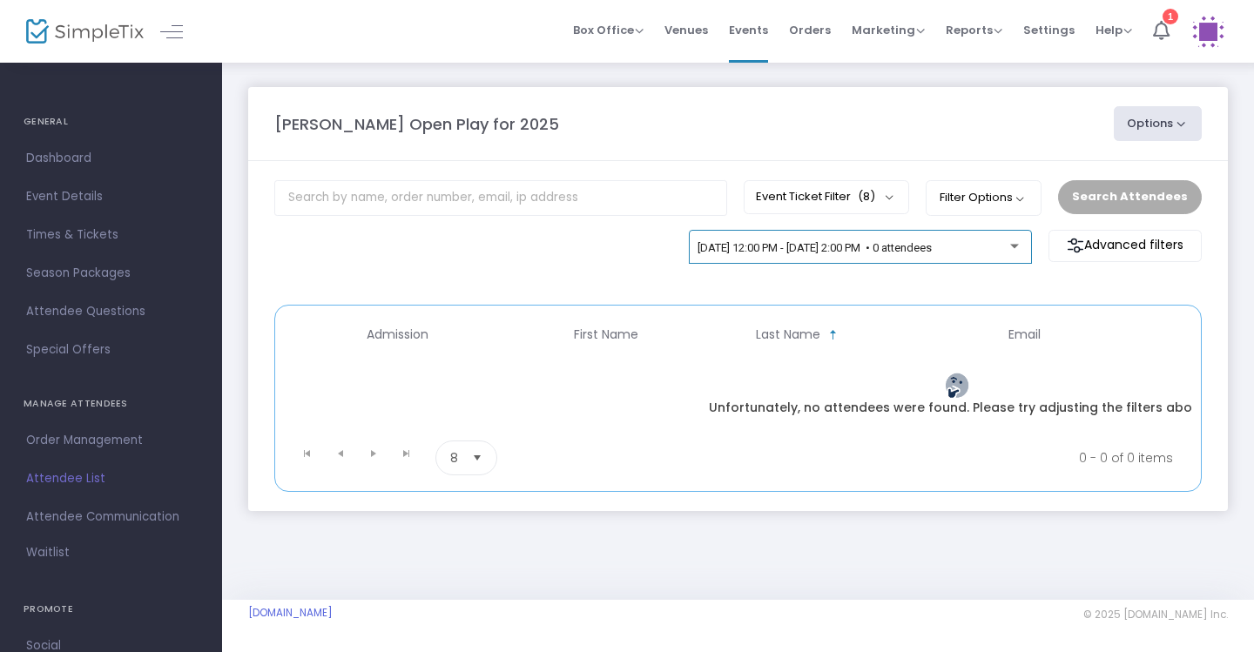
click at [932, 249] on span "9/24/2025 @ 12:00 PM - 9/24/2025 @ 2:00 PM • 0 attendees" at bounding box center [815, 247] width 234 height 13
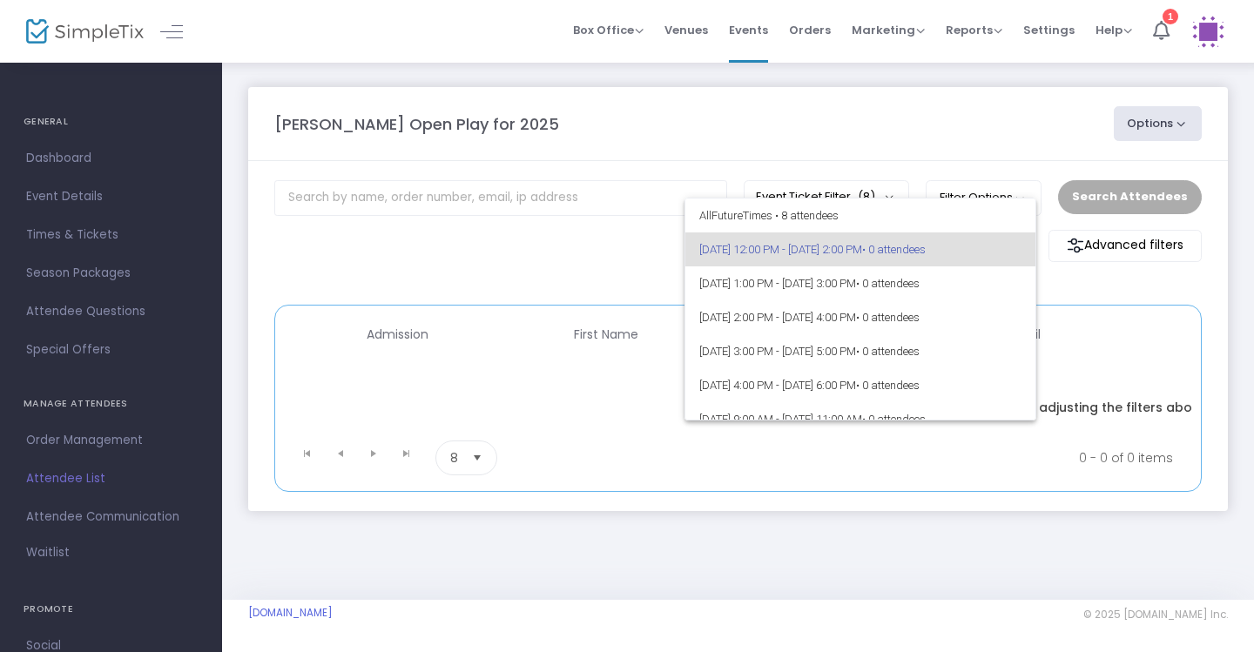
click at [1068, 284] on div at bounding box center [627, 326] width 1254 height 652
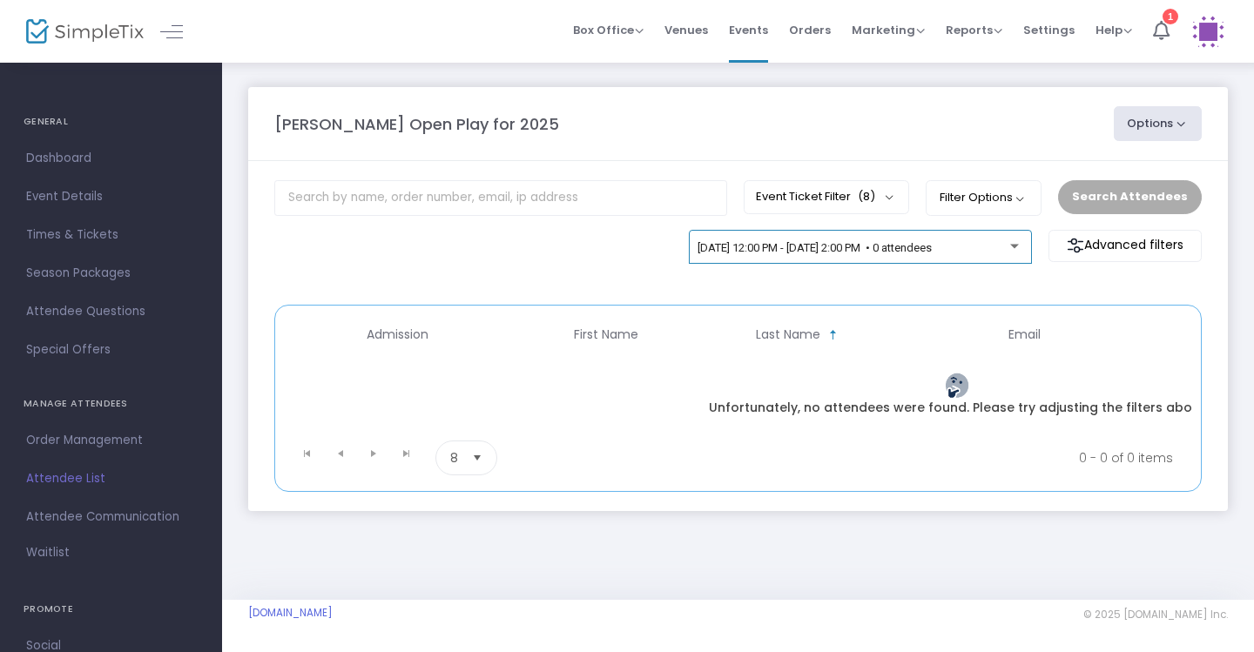
click at [932, 251] on span "9/24/2025 @ 12:00 PM - 9/24/2025 @ 2:00 PM • 0 attendees" at bounding box center [815, 247] width 234 height 13
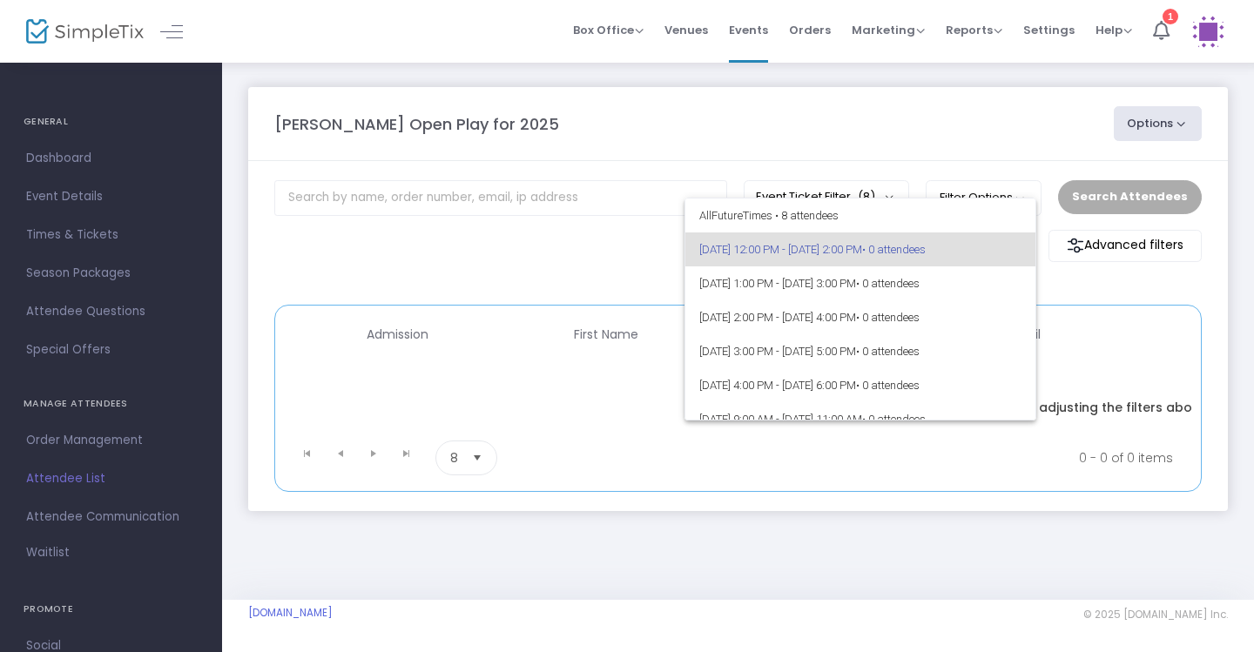
click at [1082, 287] on div at bounding box center [627, 326] width 1254 height 652
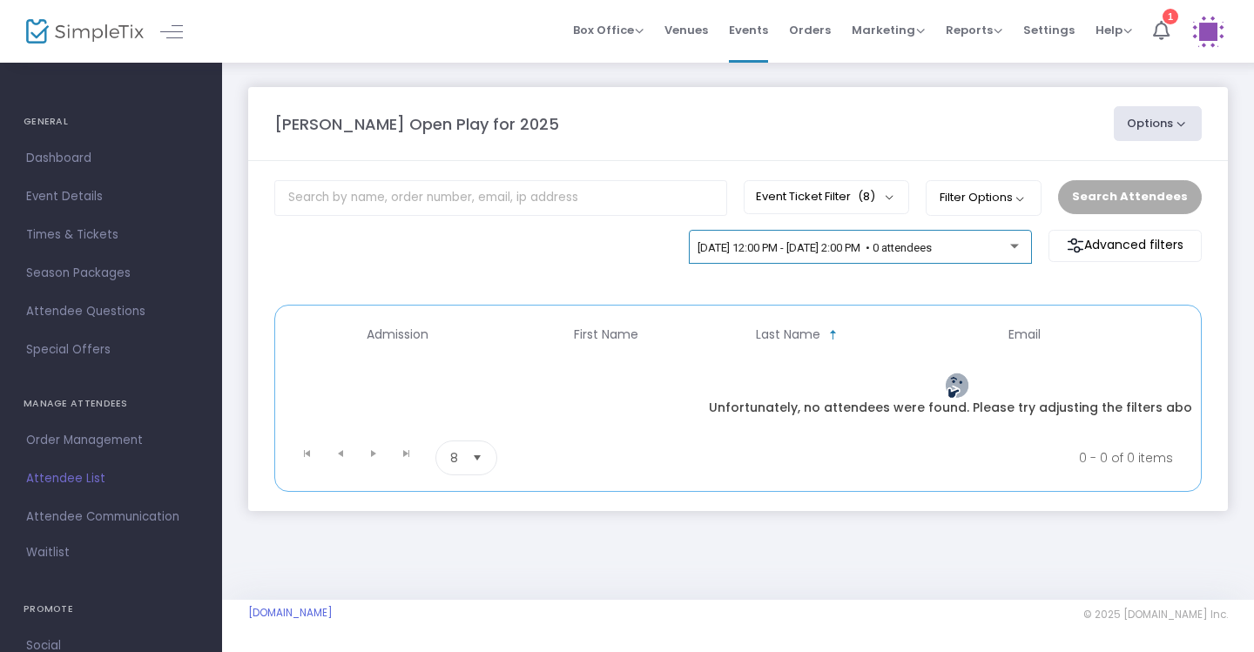
click at [965, 241] on div "9/24/2025 @ 12:00 PM - 9/24/2025 @ 2:00 PM • 0 attendees" at bounding box center [860, 251] width 325 height 24
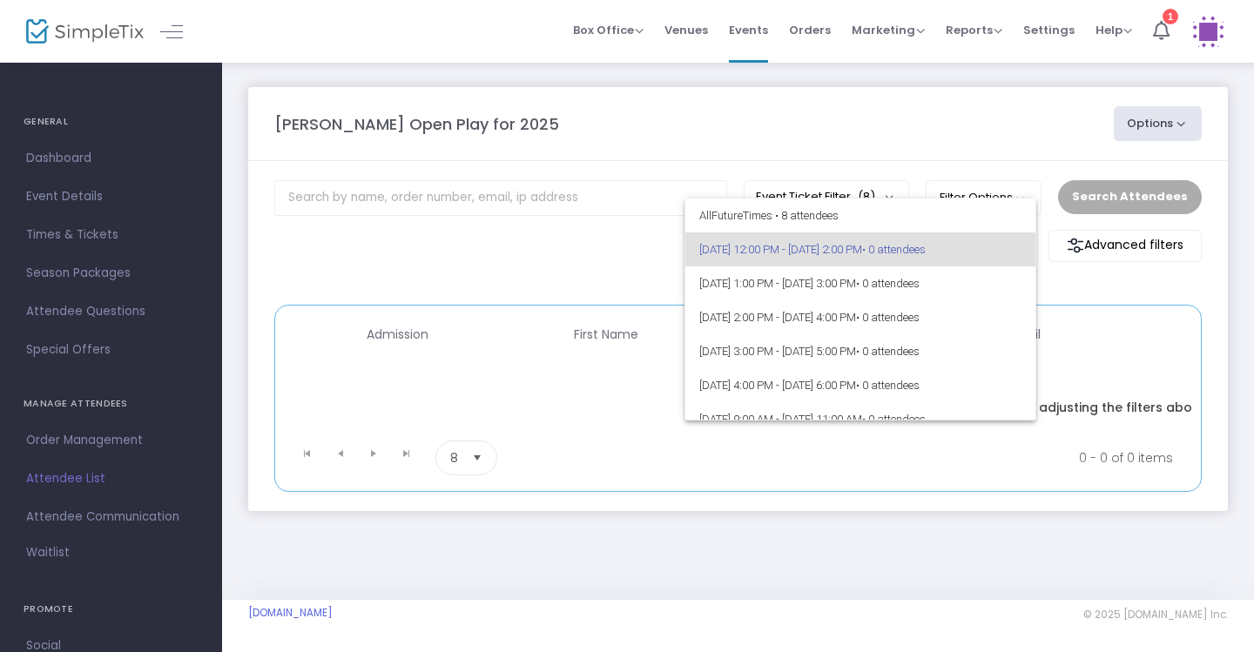
click at [1063, 295] on div at bounding box center [627, 326] width 1254 height 652
click at [1076, 284] on div at bounding box center [627, 326] width 1254 height 652
